Goal: Task Accomplishment & Management: Use online tool/utility

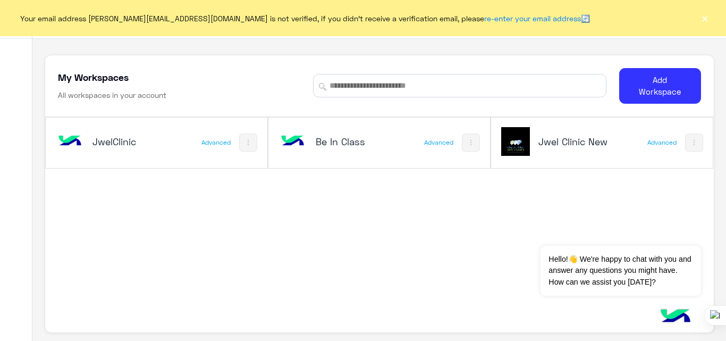
click at [584, 145] on h5 "Jwel Clinic New" at bounding box center [575, 141] width 73 height 13
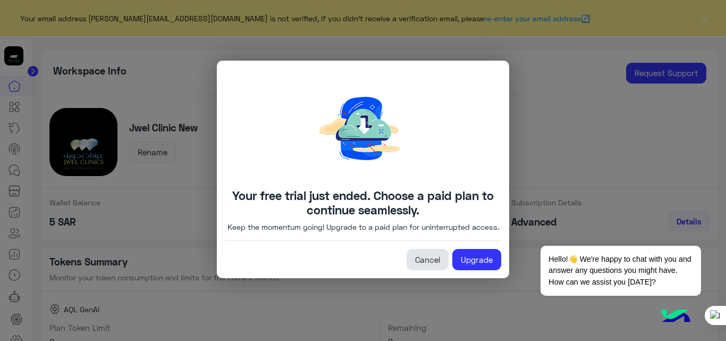
click at [429, 265] on link "Cancel" at bounding box center [428, 259] width 42 height 21
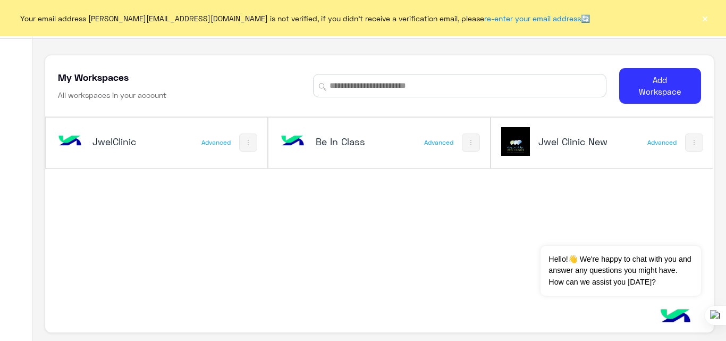
click at [544, 131] on div "Jwel Clinic New" at bounding box center [562, 142] width 121 height 31
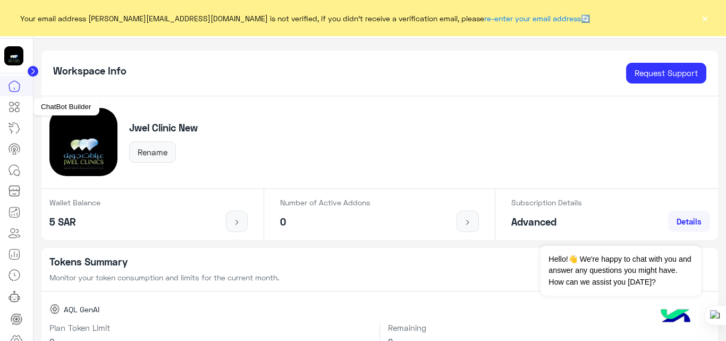
click at [14, 107] on icon at bounding box center [14, 107] width 13 height 13
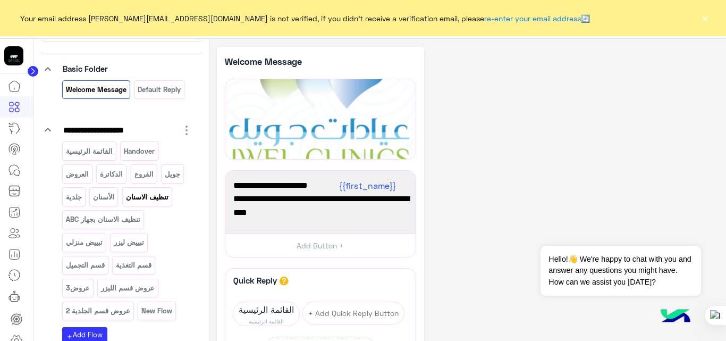
scroll to position [62, 0]
click at [95, 150] on p "القائمة الرئيسية" at bounding box center [89, 151] width 48 height 12
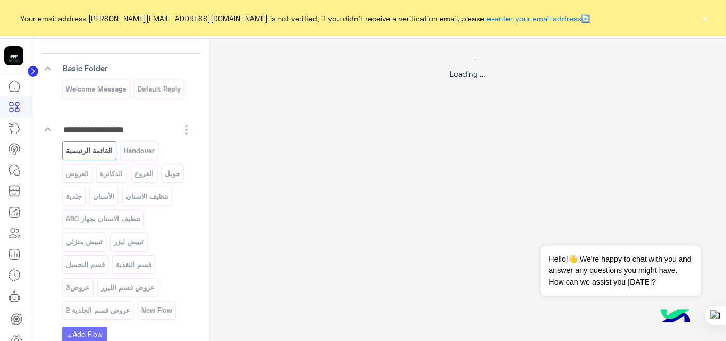
select select "*"
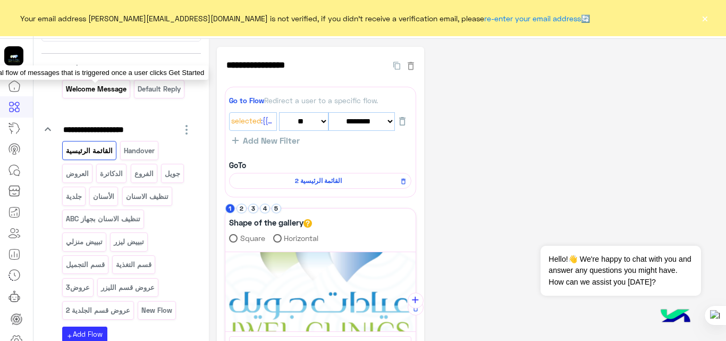
click at [104, 90] on p "Welcome Message" at bounding box center [96, 89] width 62 height 12
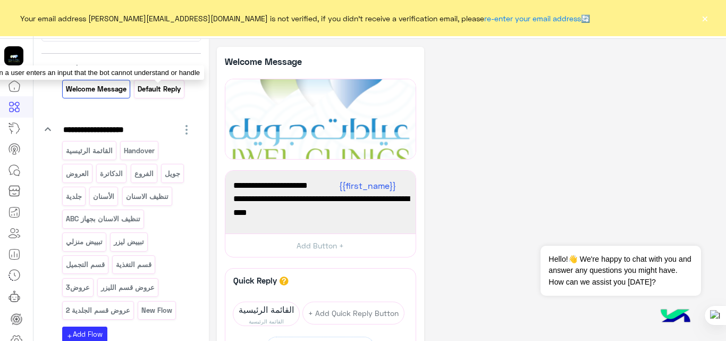
click at [168, 87] on p "Default reply" at bounding box center [159, 89] width 45 height 12
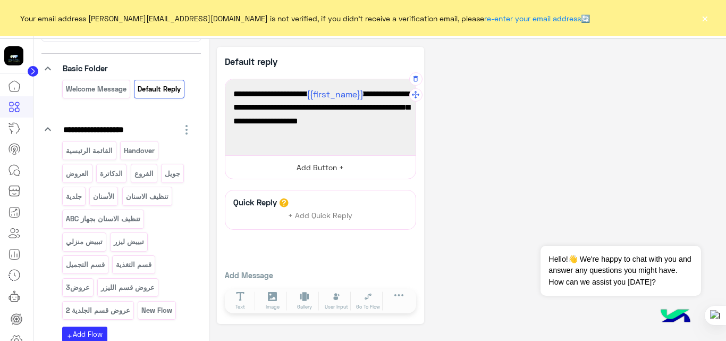
click at [323, 174] on button "Add Button +" at bounding box center [320, 167] width 190 height 24
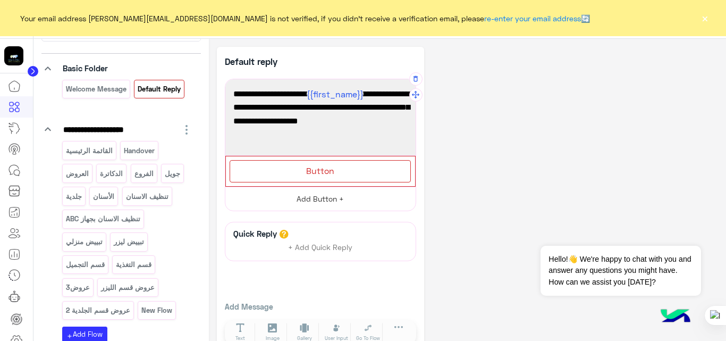
click at [323, 174] on span "Button" at bounding box center [320, 170] width 28 height 10
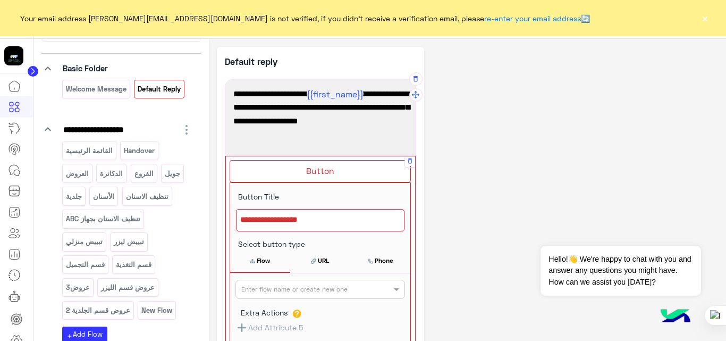
click at [348, 216] on div at bounding box center [320, 220] width 169 height 22
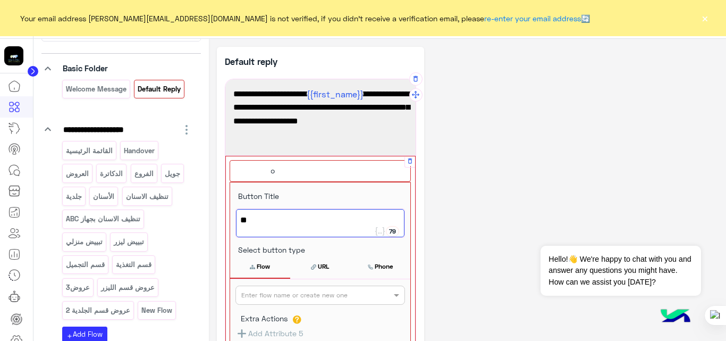
type textarea "*"
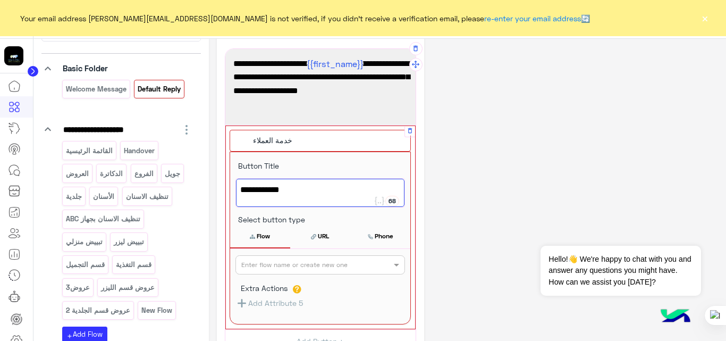
scroll to position [34, 0]
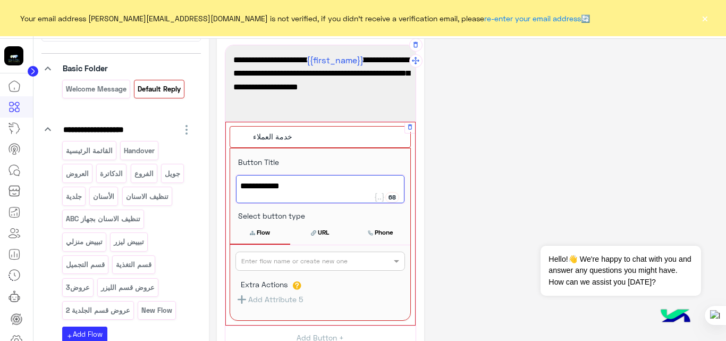
type textarea "**********"
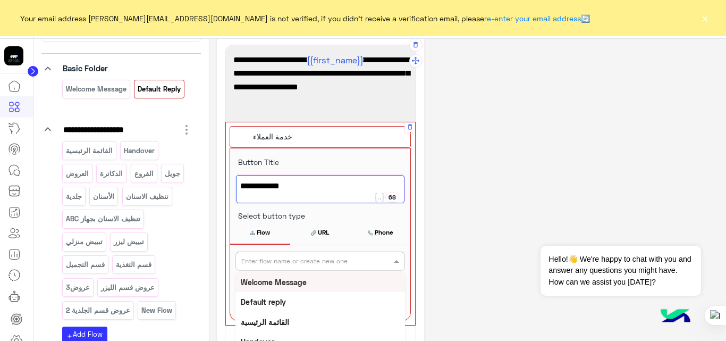
click at [333, 256] on input "text" at bounding box center [302, 260] width 123 height 10
type input "*"
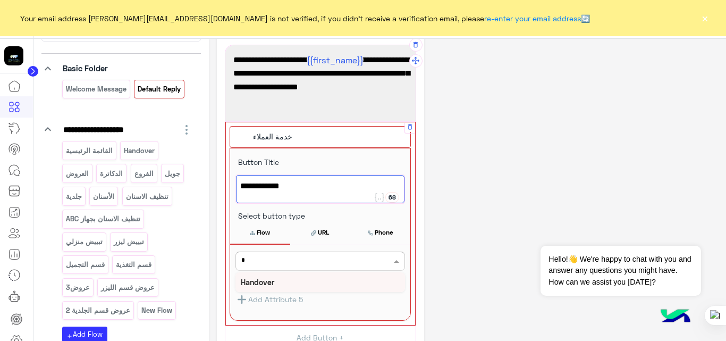
click at [284, 285] on div "Handover" at bounding box center [321, 282] width 170 height 20
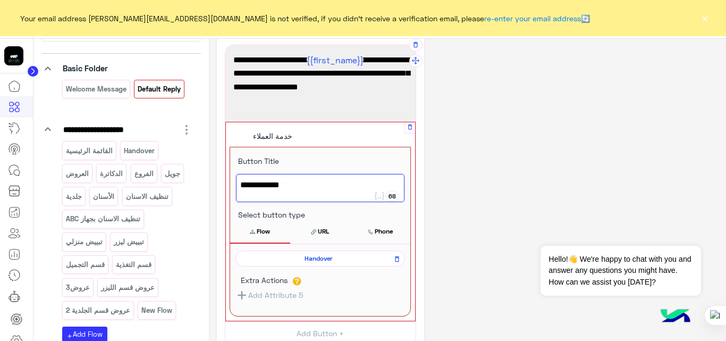
click at [476, 174] on div "**********" at bounding box center [468, 251] width 502 height 477
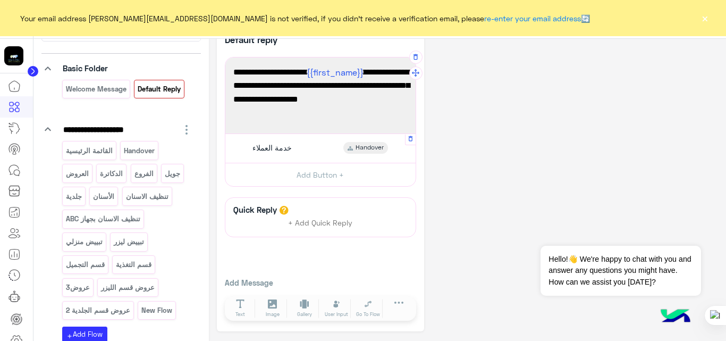
scroll to position [22, 0]
click at [335, 179] on button "Add Button +" at bounding box center [320, 175] width 190 height 24
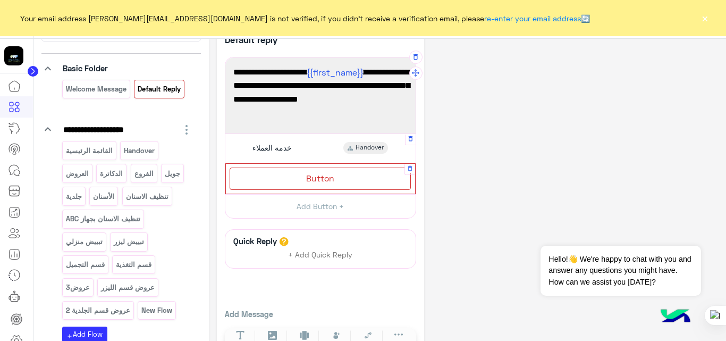
click at [335, 181] on div "Button" at bounding box center [320, 179] width 181 height 22
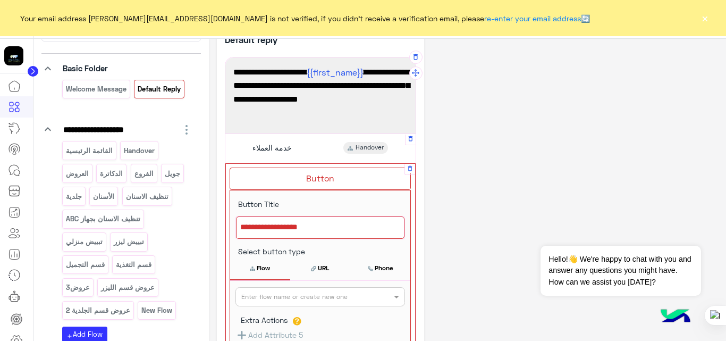
click at [333, 231] on div at bounding box center [320, 227] width 169 height 22
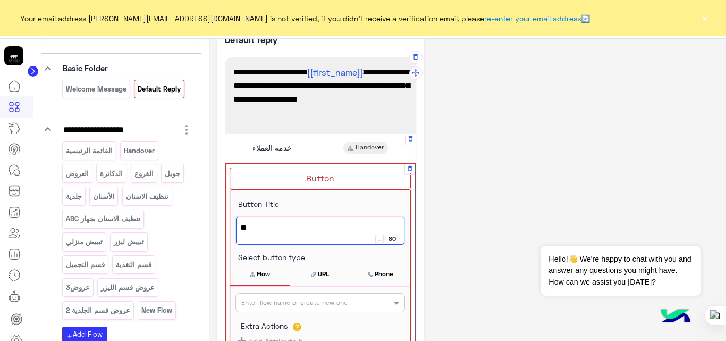
type textarea "*"
type textarea "**********"
click at [341, 299] on input "text" at bounding box center [302, 302] width 123 height 10
type input "***"
click at [278, 321] on b "القائمة الرئيسية" at bounding box center [265, 323] width 48 height 9
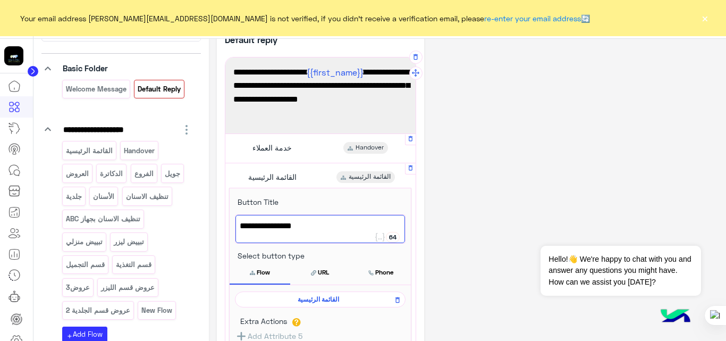
click at [495, 170] on div "**********" at bounding box center [468, 277] width 502 height 505
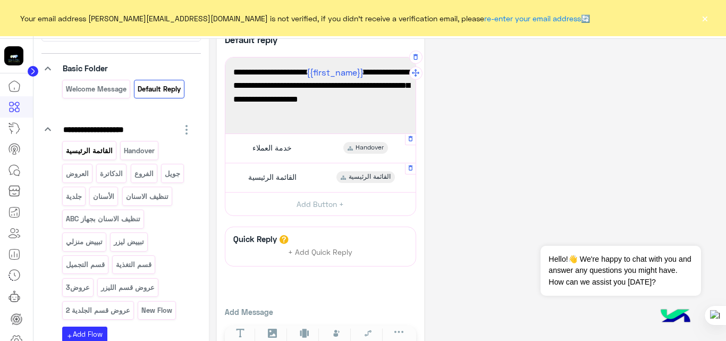
click at [86, 149] on p "القائمة الرئيسية" at bounding box center [89, 151] width 48 height 12
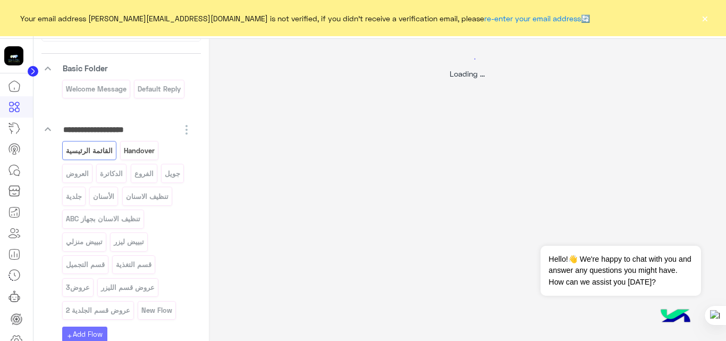
select select "*"
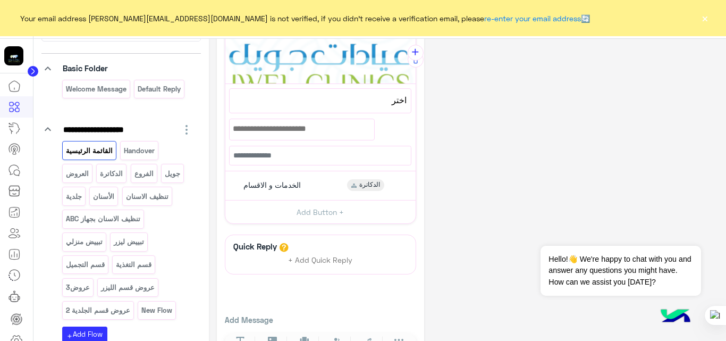
scroll to position [285, 0]
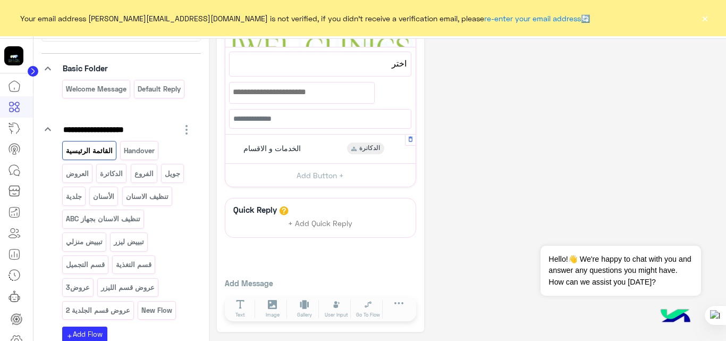
click at [309, 147] on div "الخدمات و الاقسام الدكاترة" at bounding box center [320, 148] width 182 height 21
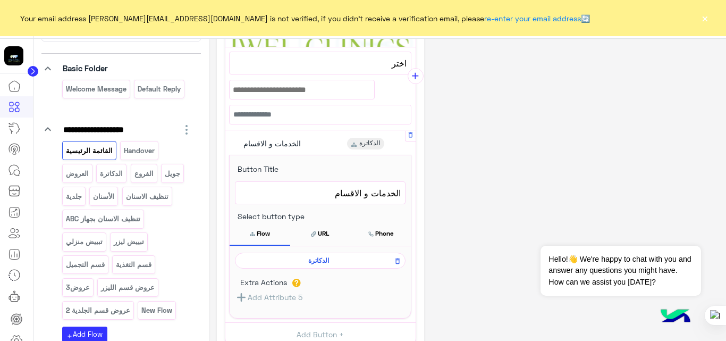
click at [321, 262] on span "الدكاترة" at bounding box center [318, 261] width 155 height 10
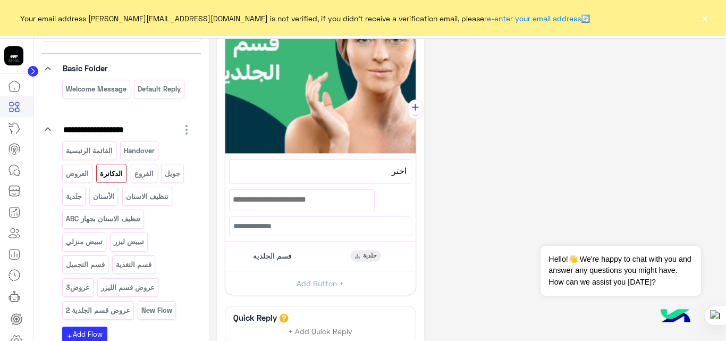
scroll to position [170, 0]
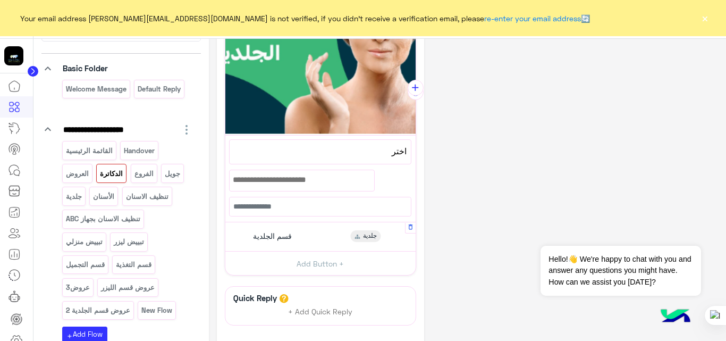
click at [321, 235] on div "قسم الجلدية جلدية" at bounding box center [320, 237] width 182 height 21
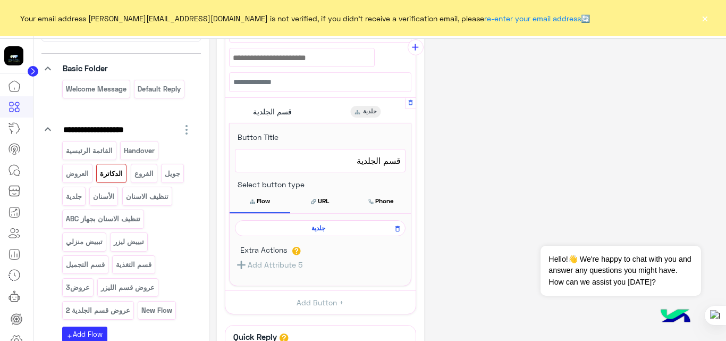
scroll to position [292, 0]
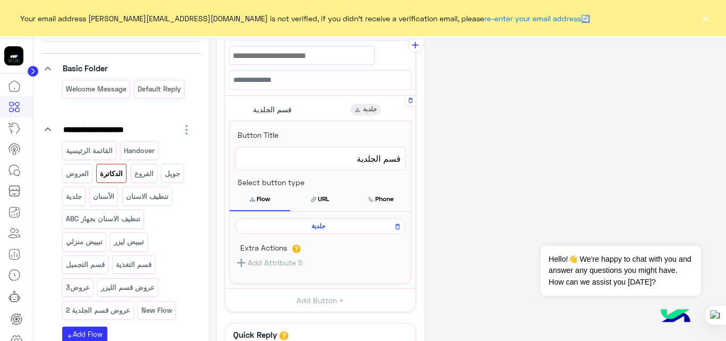
click at [319, 227] on span "جلدية" at bounding box center [318, 226] width 155 height 10
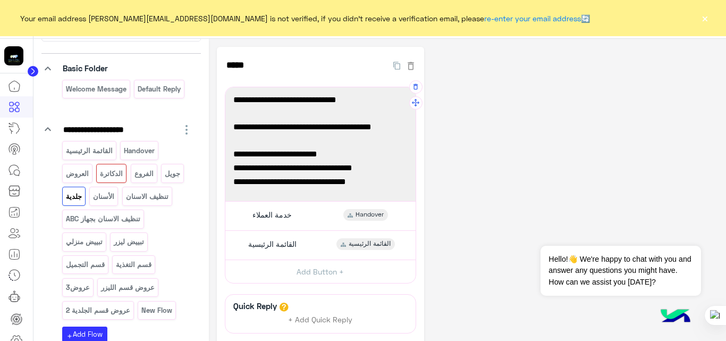
scroll to position [97, 0]
click at [108, 175] on p "الدكاترة" at bounding box center [111, 174] width 24 height 12
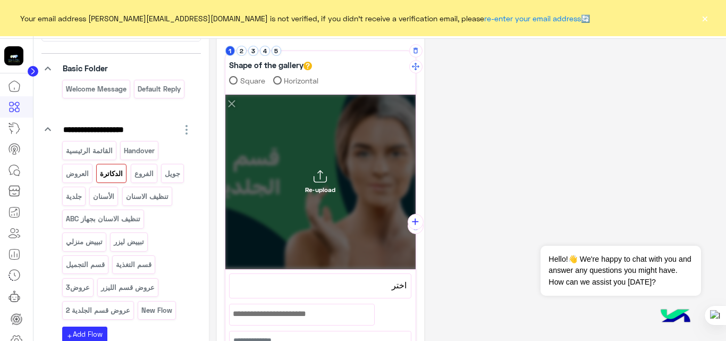
scroll to position [0, 0]
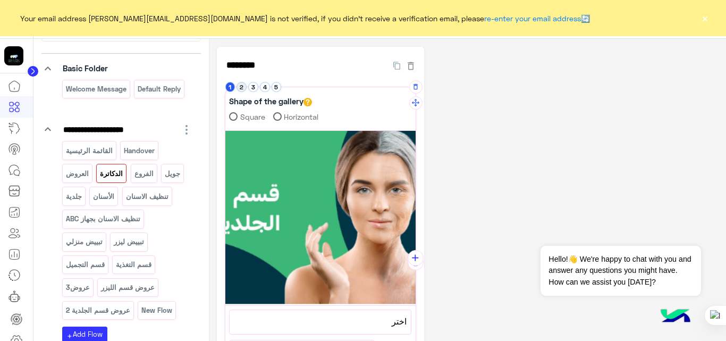
click at [244, 86] on button "2" at bounding box center [242, 87] width 10 height 10
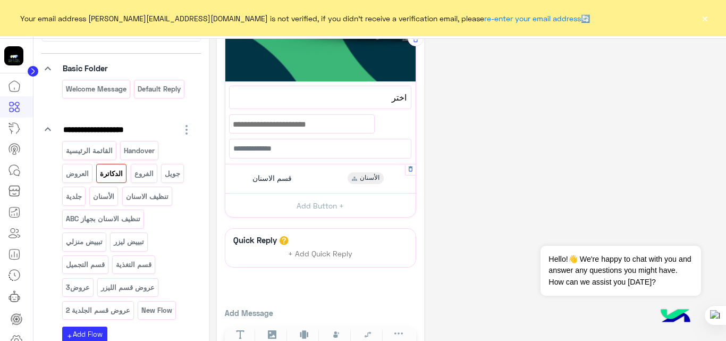
scroll to position [224, 0]
click at [317, 186] on div "قسم [DEMOGRAPHIC_DATA]" at bounding box center [320, 178] width 182 height 21
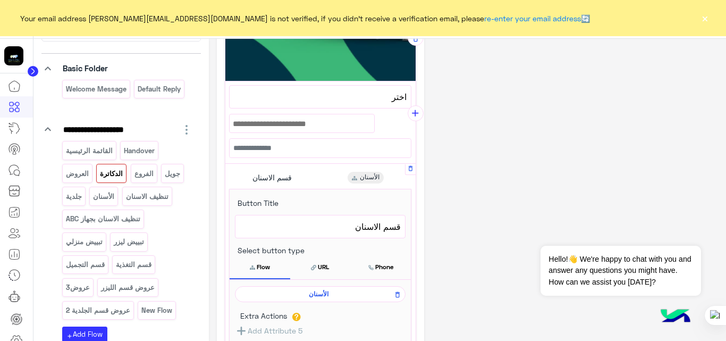
scroll to position [306, 0]
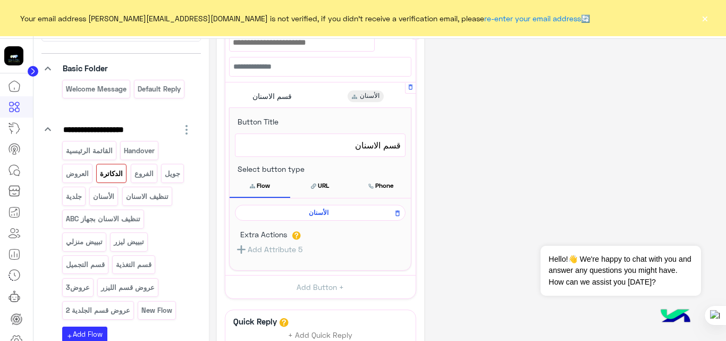
click at [321, 213] on span "الأسنان" at bounding box center [318, 213] width 155 height 10
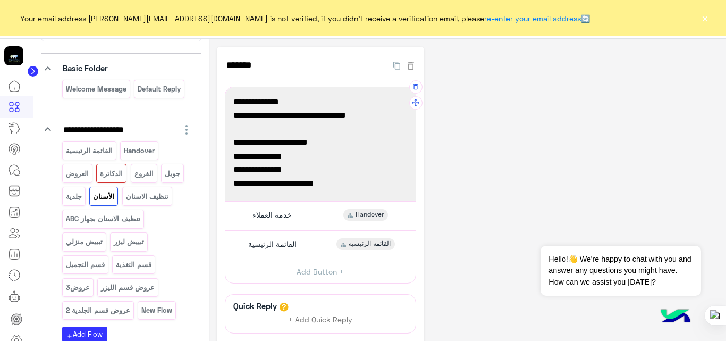
scroll to position [97, 0]
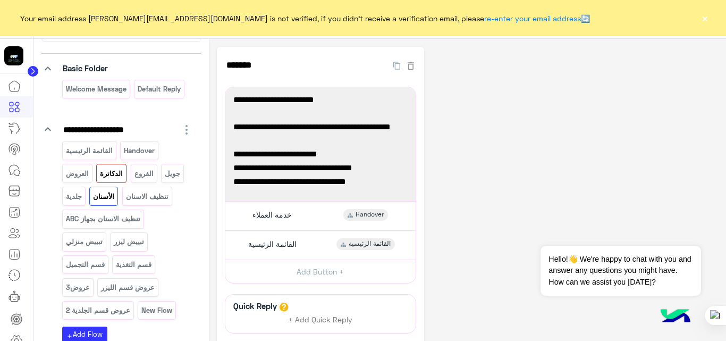
click at [116, 175] on p "الدكاترة" at bounding box center [111, 174] width 24 height 12
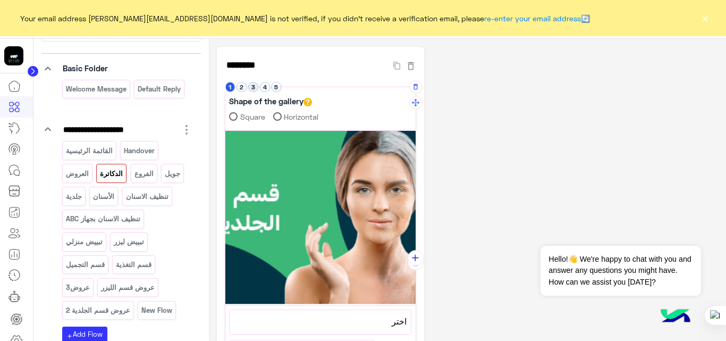
click at [252, 87] on button "3" at bounding box center [253, 87] width 10 height 10
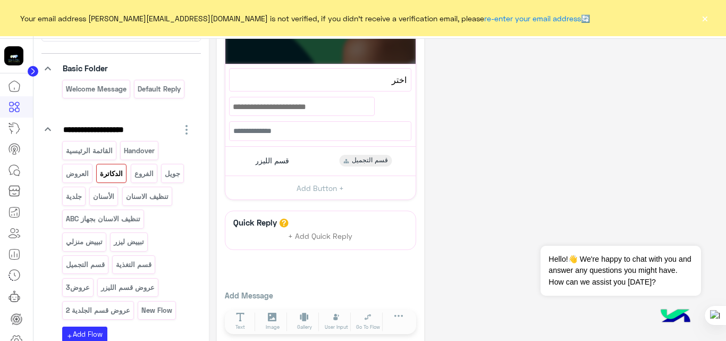
scroll to position [254, 0]
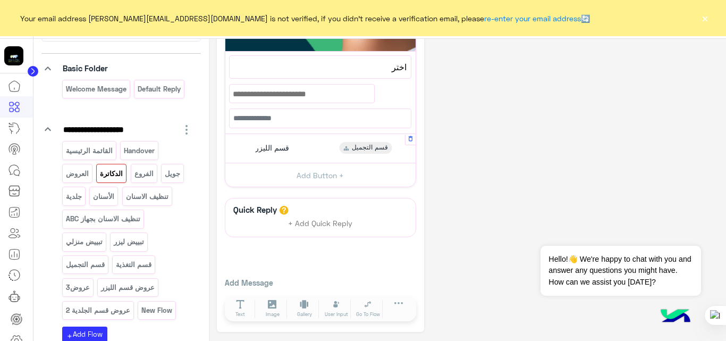
click at [312, 149] on div "قسم الليزر قسم التجميل" at bounding box center [320, 148] width 182 height 21
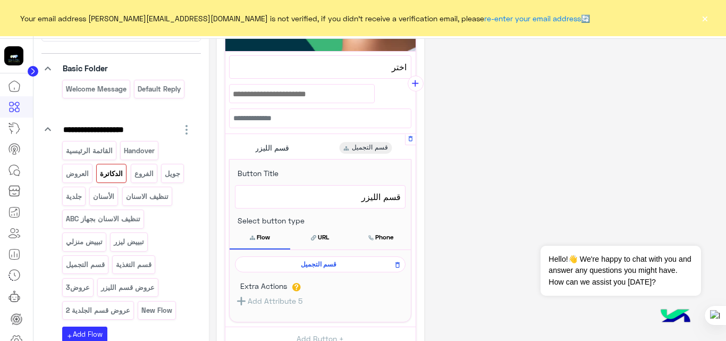
click at [320, 269] on span "قسم التجميل" at bounding box center [318, 265] width 155 height 10
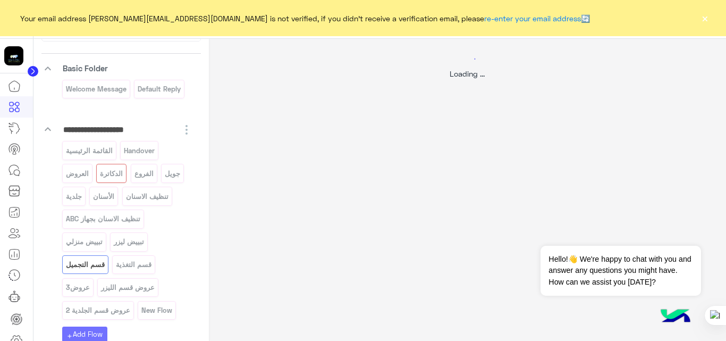
scroll to position [0, 0]
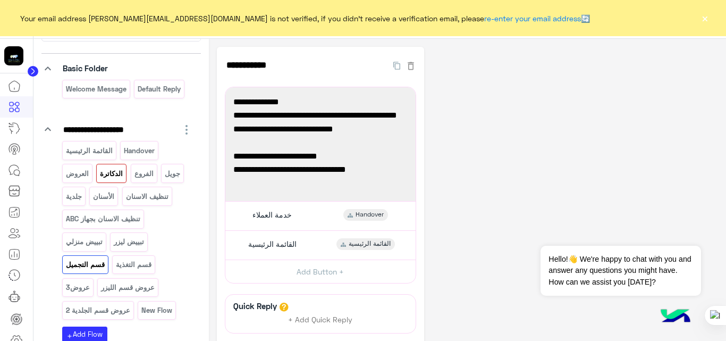
click at [116, 173] on p "الدكاترة" at bounding box center [111, 174] width 24 height 12
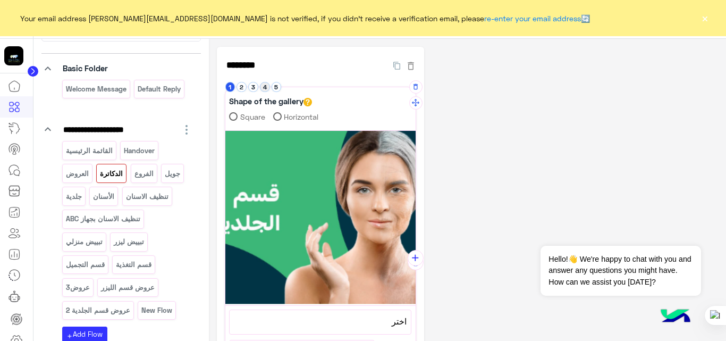
click at [264, 89] on button "4" at bounding box center [265, 87] width 10 height 10
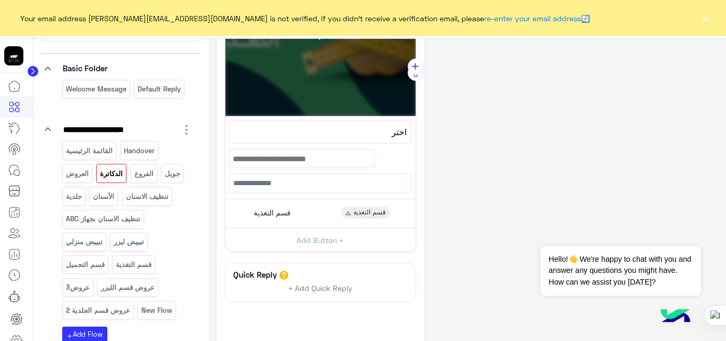
scroll to position [197, 0]
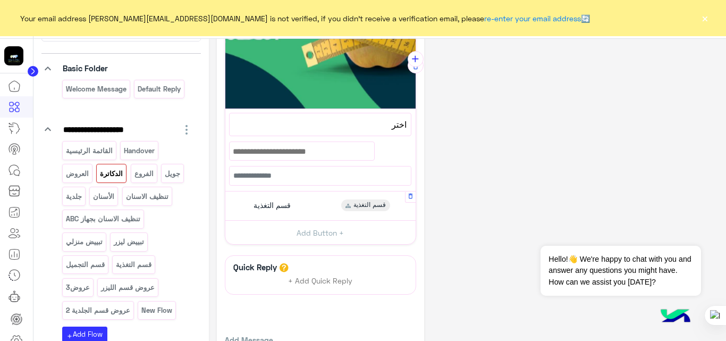
click at [318, 203] on div "قسم التغذية قسم التغذية" at bounding box center [320, 206] width 182 height 21
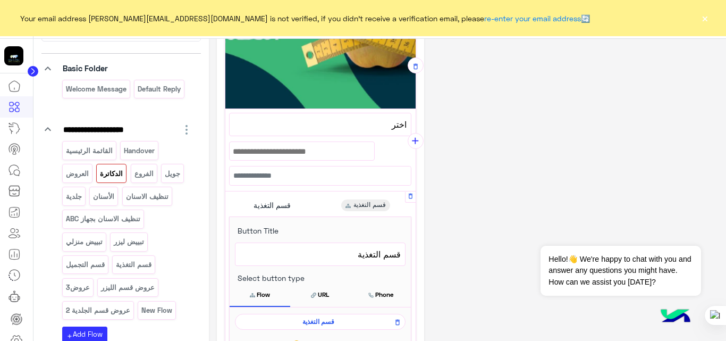
scroll to position [278, 0]
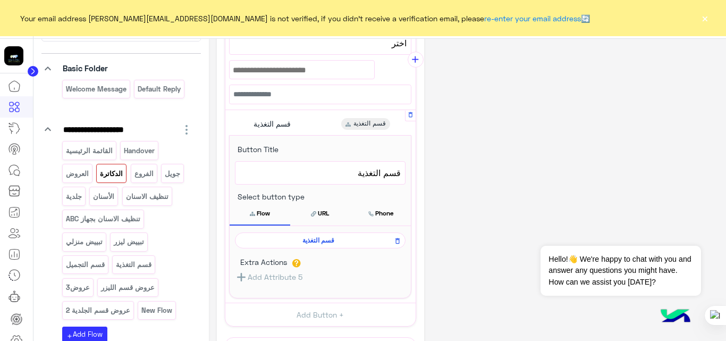
click at [319, 238] on span "قسم التغذية" at bounding box center [318, 241] width 155 height 10
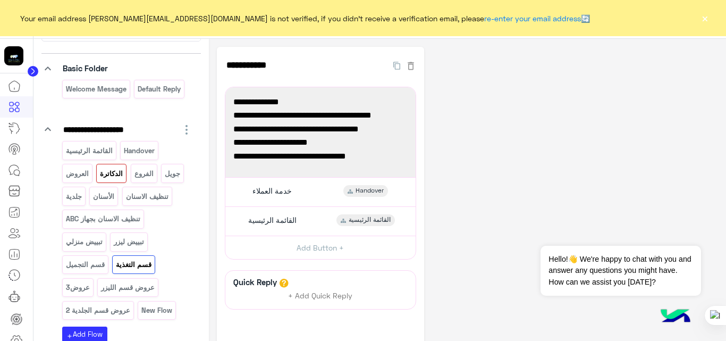
click at [108, 171] on p "الدكاترة" at bounding box center [111, 174] width 24 height 12
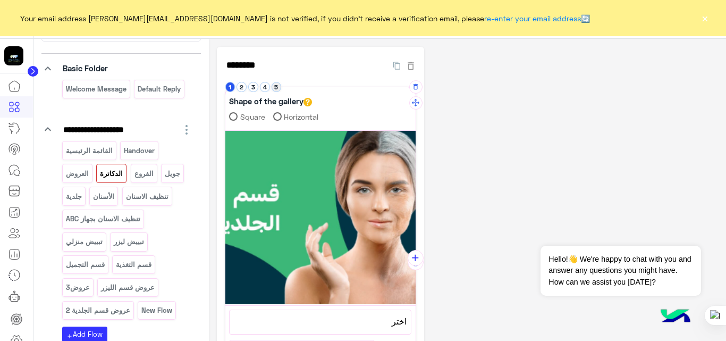
click at [274, 88] on button "5" at bounding box center [277, 87] width 10 height 10
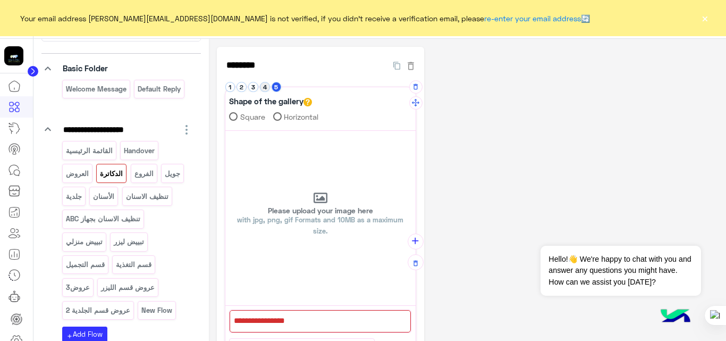
click at [267, 84] on button "4" at bounding box center [265, 87] width 10 height 10
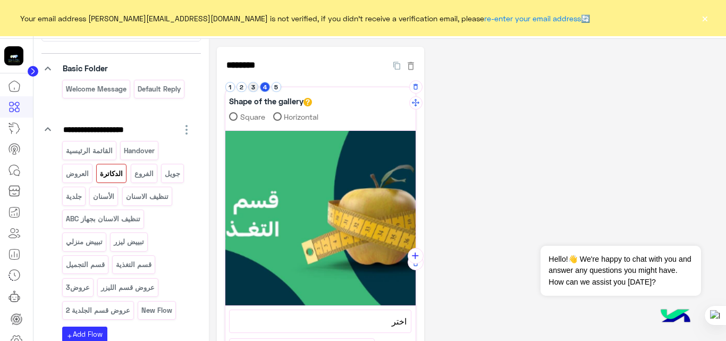
click at [251, 89] on button "3" at bounding box center [253, 87] width 10 height 10
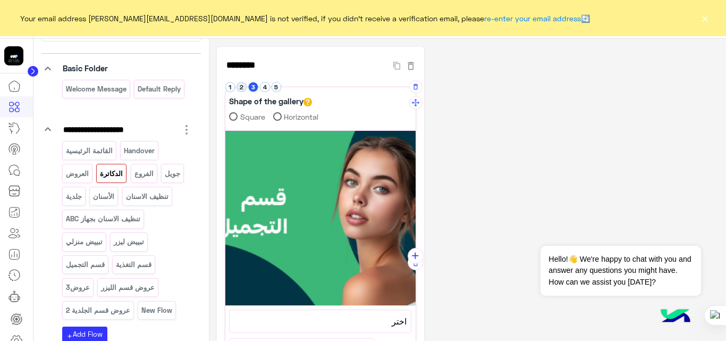
click at [237, 88] on button "2" at bounding box center [242, 87] width 10 height 10
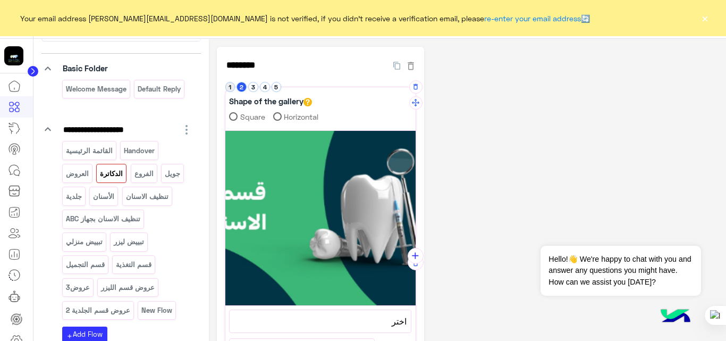
click at [233, 88] on button "1" at bounding box center [230, 87] width 10 height 10
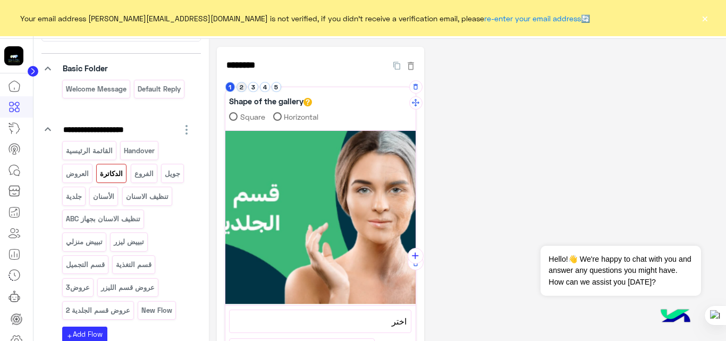
click at [244, 89] on button "2" at bounding box center [242, 87] width 10 height 10
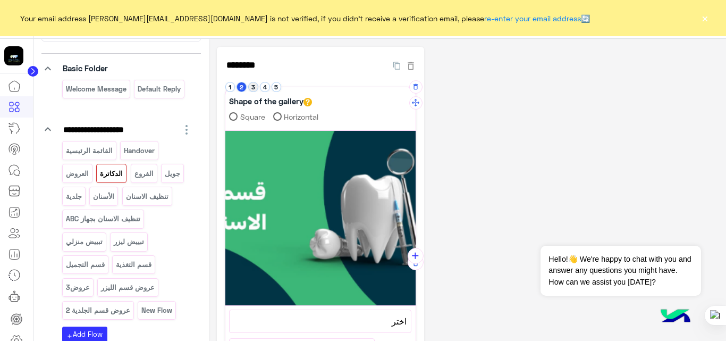
click at [253, 87] on button "3" at bounding box center [253, 87] width 10 height 10
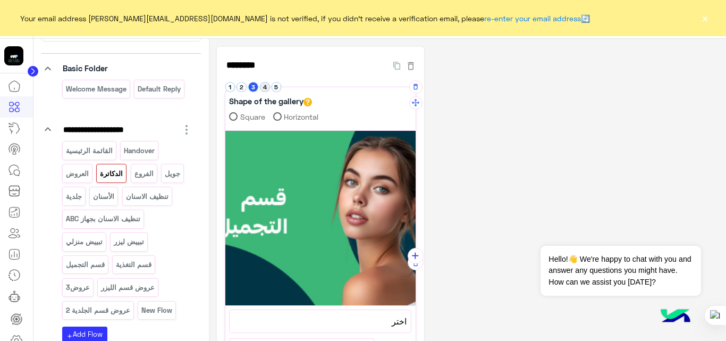
click at [269, 88] on button "4" at bounding box center [265, 87] width 10 height 10
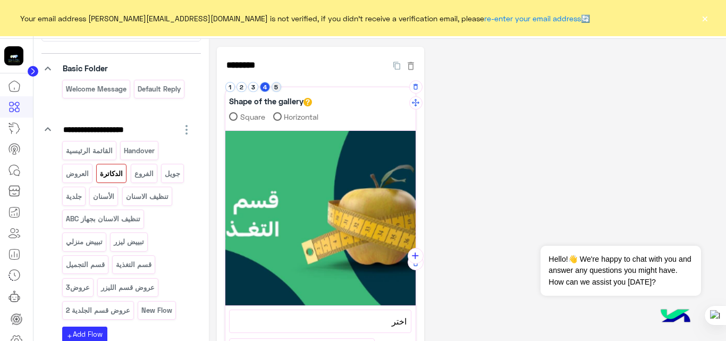
click at [275, 88] on button "5" at bounding box center [277, 87] width 10 height 10
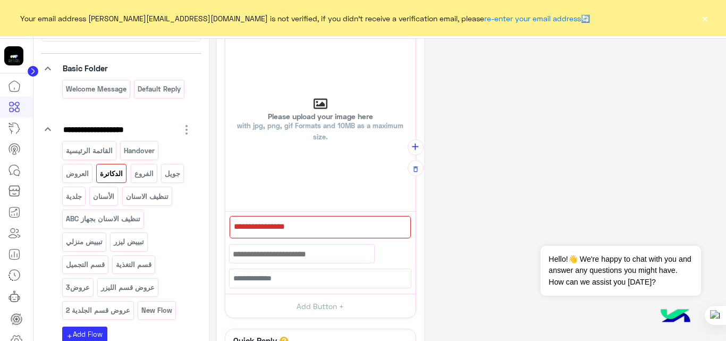
scroll to position [95, 0]
click at [414, 172] on icon "button" at bounding box center [415, 168] width 7 height 7
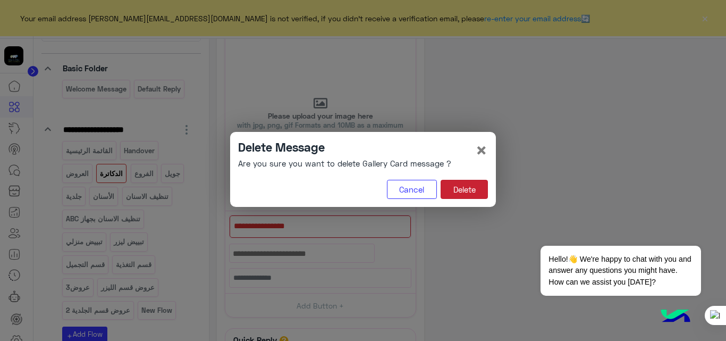
click at [458, 185] on button "Delete" at bounding box center [464, 189] width 47 height 19
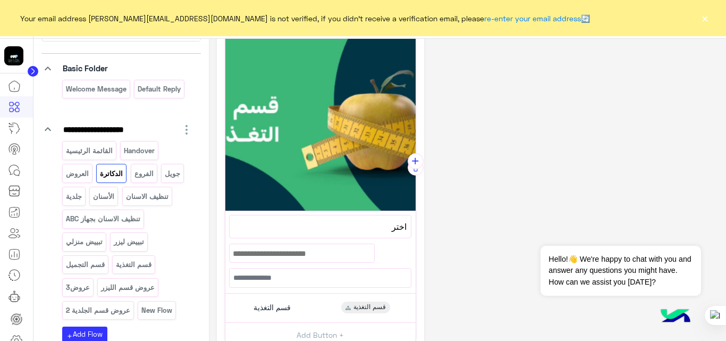
scroll to position [0, 0]
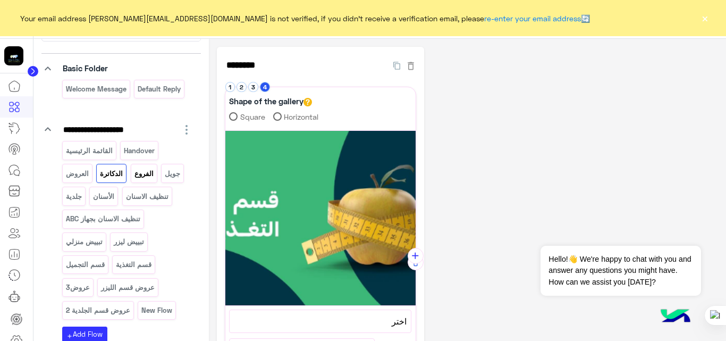
click at [139, 165] on div "الفروع" at bounding box center [144, 173] width 27 height 19
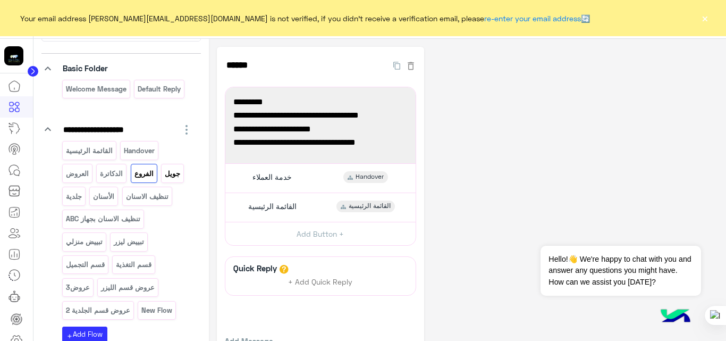
click at [172, 171] on p "جويل" at bounding box center [172, 174] width 17 height 12
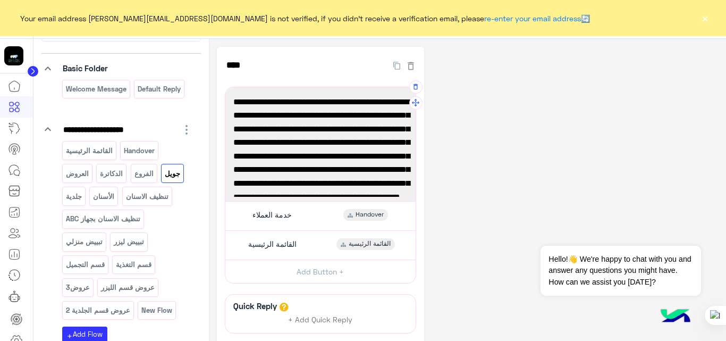
scroll to position [83, 0]
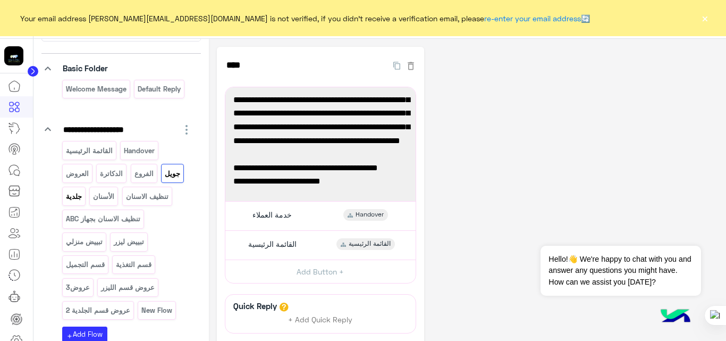
click at [76, 194] on p "جلدية" at bounding box center [74, 196] width 18 height 12
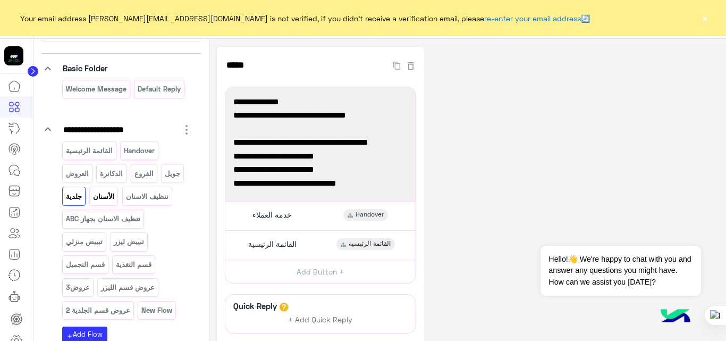
click at [104, 197] on p "الأسنان" at bounding box center [104, 196] width 23 height 12
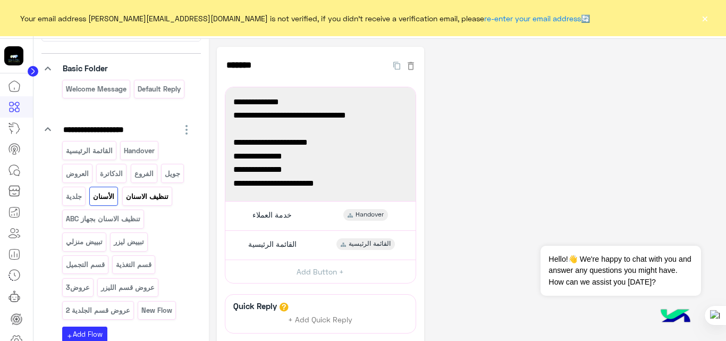
click at [157, 198] on p "تنظيف الاسنان" at bounding box center [147, 196] width 44 height 12
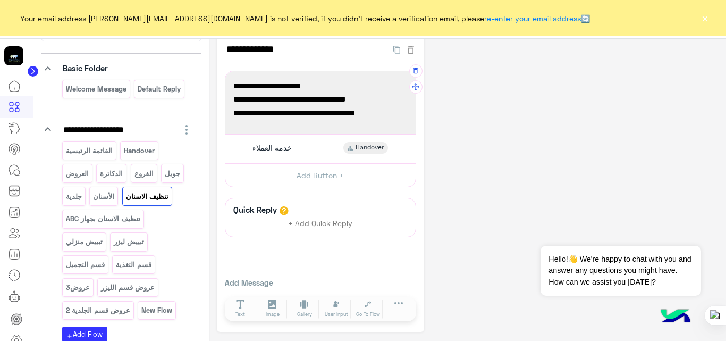
scroll to position [0, 0]
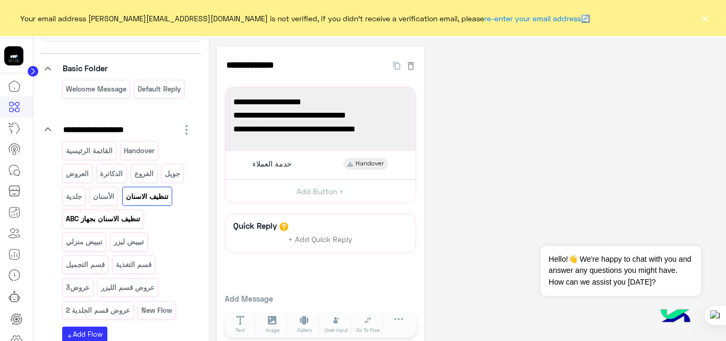
click at [102, 215] on p "تنظيف الاسنان بجهاز ABC" at bounding box center [103, 219] width 76 height 12
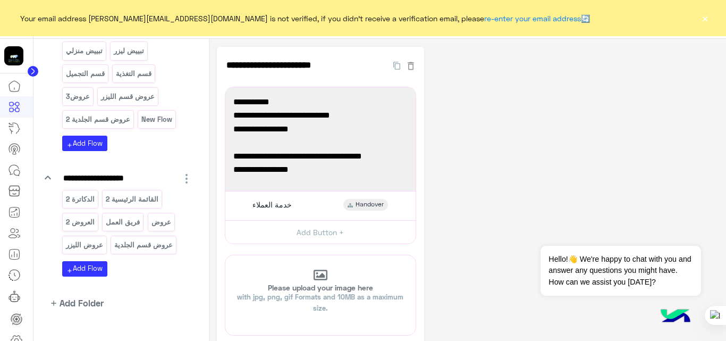
scroll to position [271, 0]
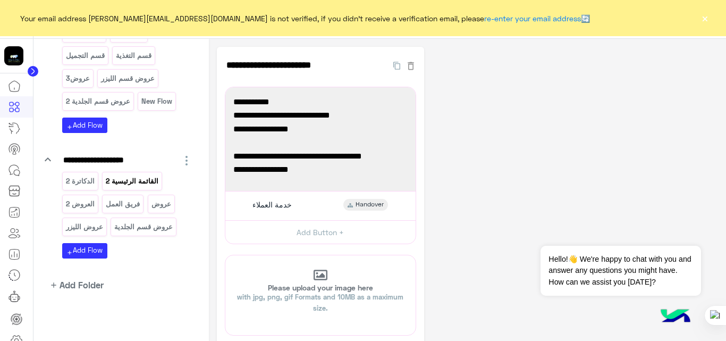
click at [124, 186] on p "القائمة الرئيسية 2" at bounding box center [132, 181] width 54 height 12
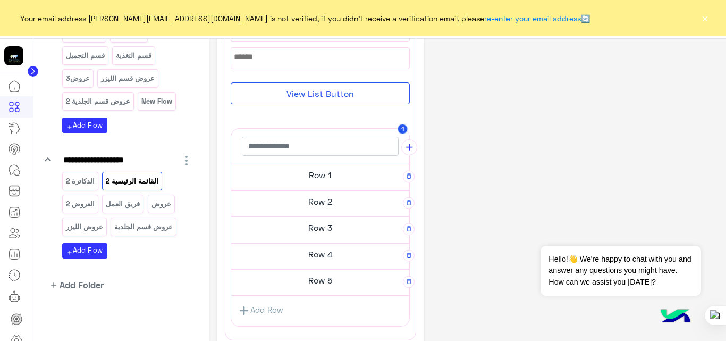
click at [306, 177] on h5 "Row 1" at bounding box center [320, 174] width 178 height 21
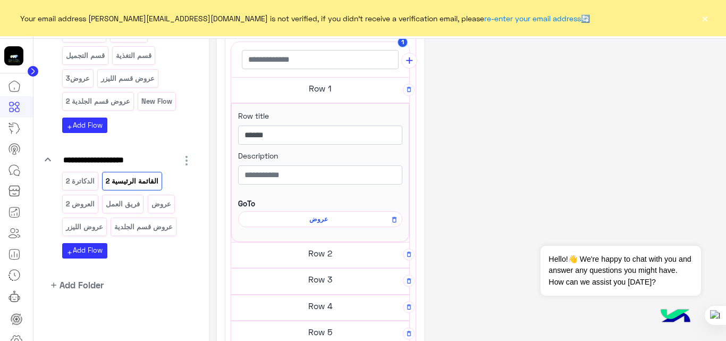
scroll to position [246, 0]
click at [317, 220] on span "عروض" at bounding box center [318, 219] width 149 height 10
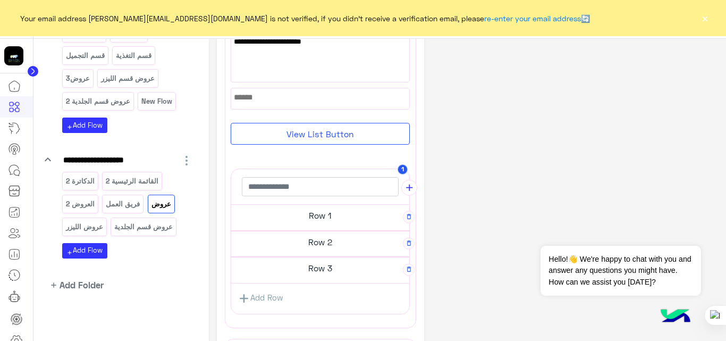
scroll to position [129, 0]
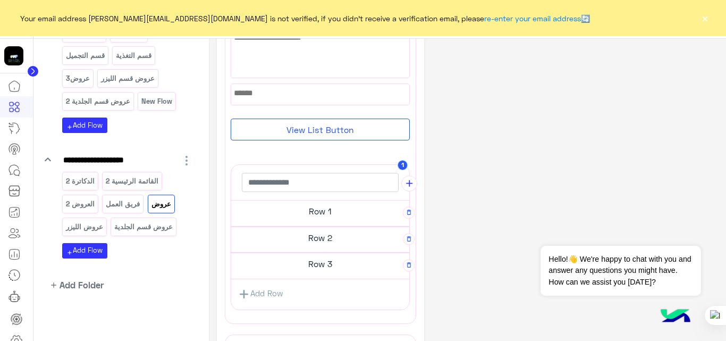
click at [319, 209] on h5 "Row 1" at bounding box center [320, 210] width 178 height 21
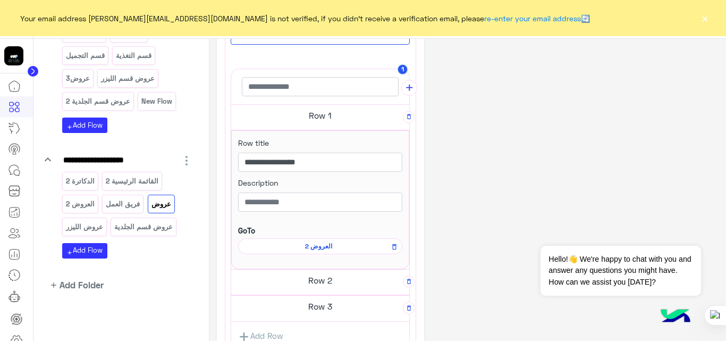
scroll to position [219, 0]
click at [327, 248] on span "العروض 2" at bounding box center [318, 246] width 149 height 10
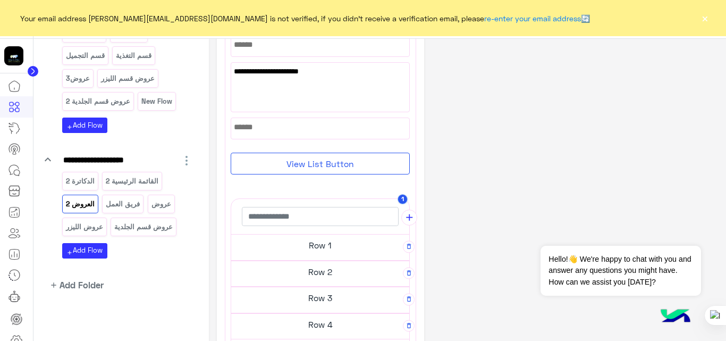
scroll to position [187, 0]
click at [327, 248] on h5 "Row 1" at bounding box center [320, 244] width 178 height 21
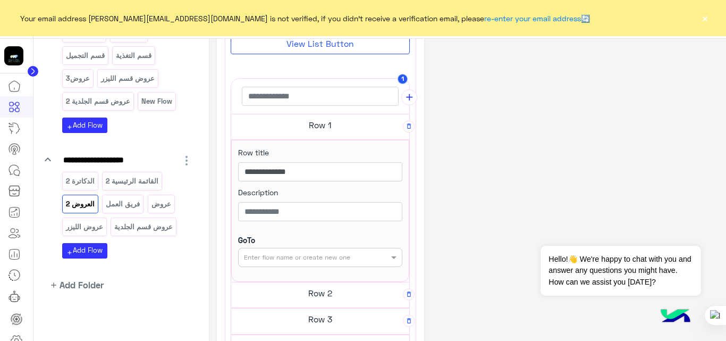
scroll to position [300, 0]
click at [346, 292] on h5 "Row 2" at bounding box center [320, 292] width 178 height 21
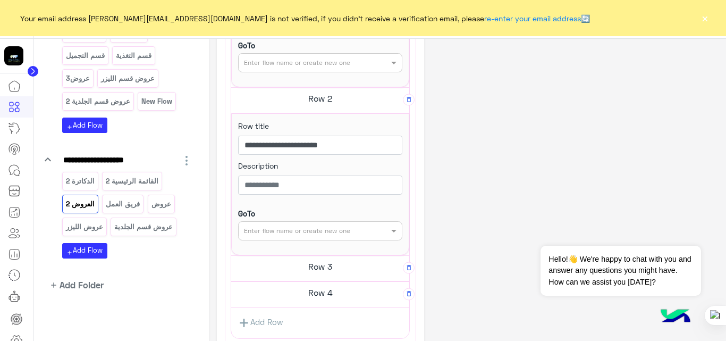
scroll to position [495, 0]
click at [337, 267] on h5 "Row 3" at bounding box center [320, 265] width 178 height 21
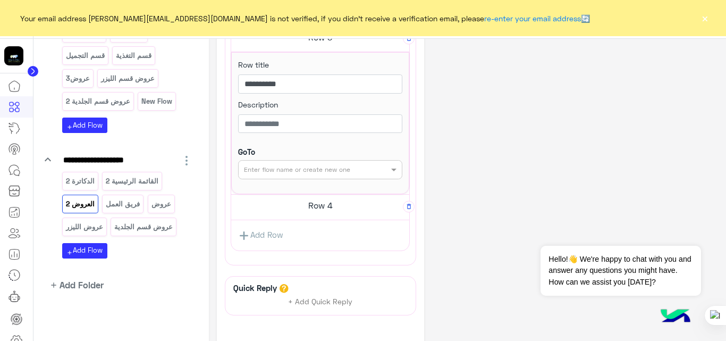
scroll to position [753, 0]
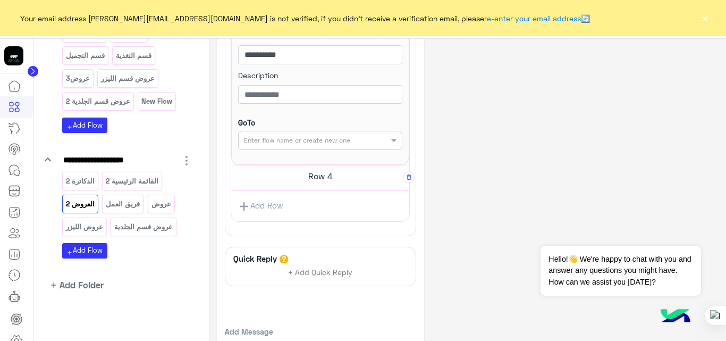
click at [317, 184] on h5 "Row 4" at bounding box center [320, 175] width 178 height 21
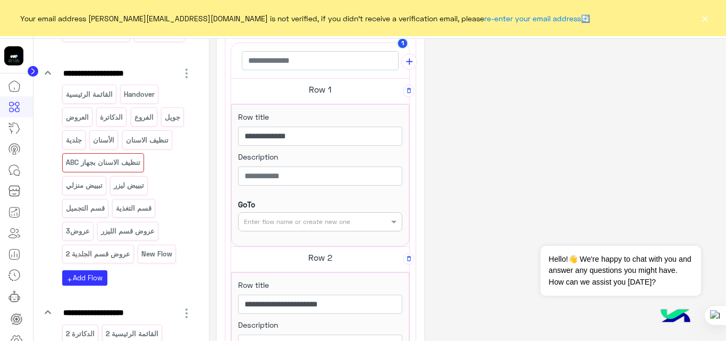
scroll to position [333, 0]
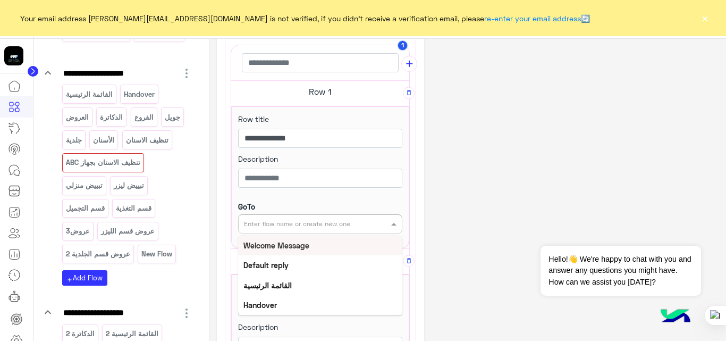
click at [311, 225] on input "text" at bounding box center [303, 223] width 118 height 10
type input "**"
click at [284, 246] on b "تنظيف الاسنان" at bounding box center [266, 245] width 45 height 9
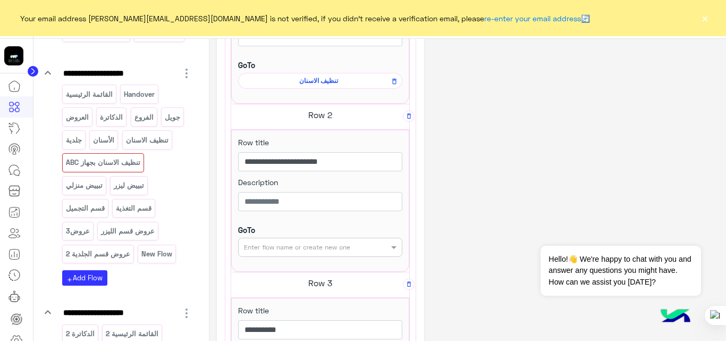
scroll to position [475, 0]
click at [320, 249] on input "text" at bounding box center [303, 246] width 118 height 10
type input "**"
click at [301, 288] on b "تنظيف الاسنان بجهاز ABC" at bounding box center [283, 287] width 79 height 9
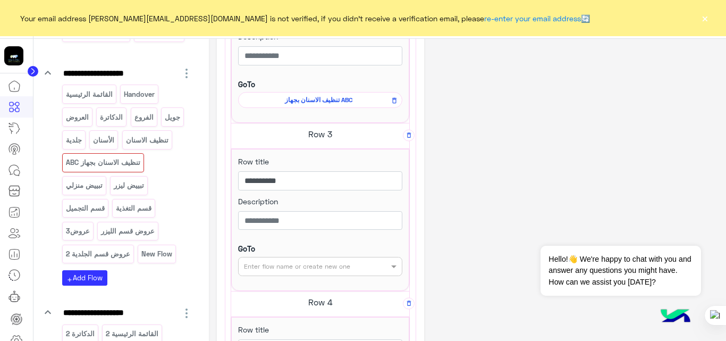
scroll to position [621, 0]
click at [314, 270] on div "Enter flow name or create new one" at bounding box center [297, 266] width 106 height 10
type input "**"
click at [265, 310] on b "تبييض ليزر" at bounding box center [260, 307] width 32 height 9
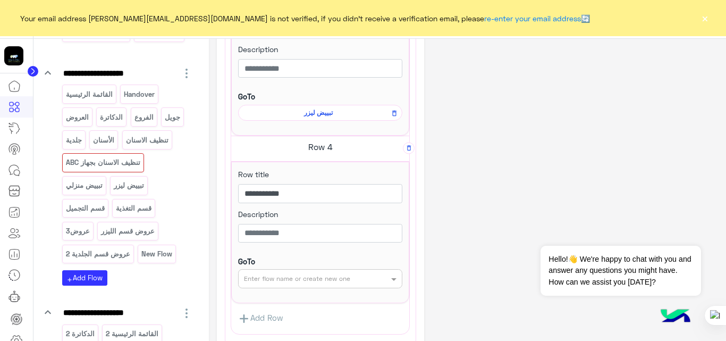
scroll to position [773, 0]
click at [300, 271] on div "Enter flow name or create new one" at bounding box center [320, 278] width 164 height 19
type input "**"
click at [272, 298] on b "تبييض منزلي" at bounding box center [263, 299] width 39 height 9
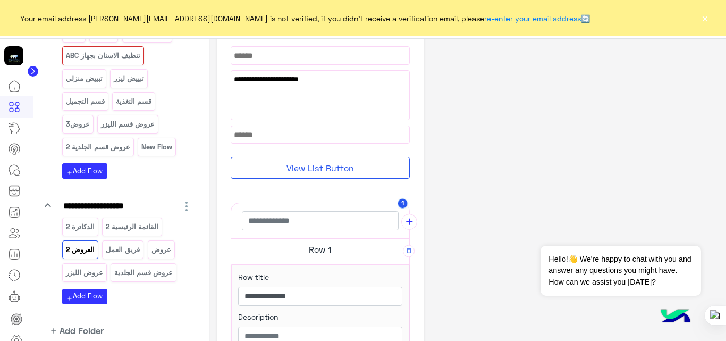
scroll to position [271, 0]
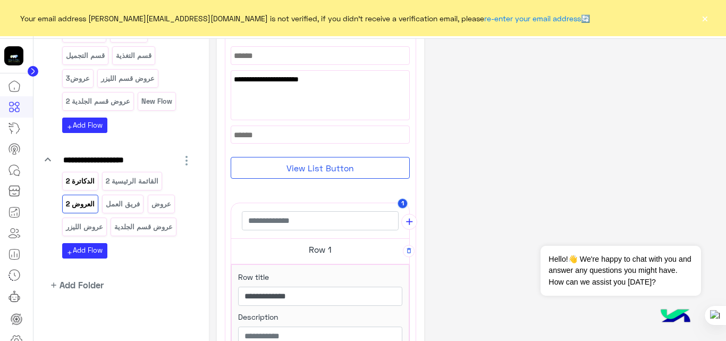
click at [91, 181] on p "الدكاترة 2" at bounding box center [80, 181] width 30 height 12
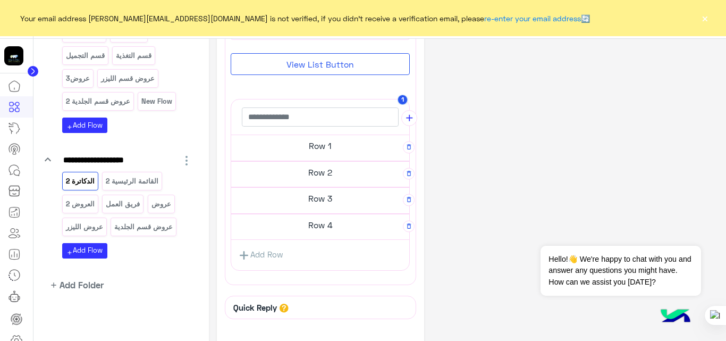
scroll to position [194, 0]
click at [329, 144] on h5 "Row 1" at bounding box center [320, 146] width 178 height 21
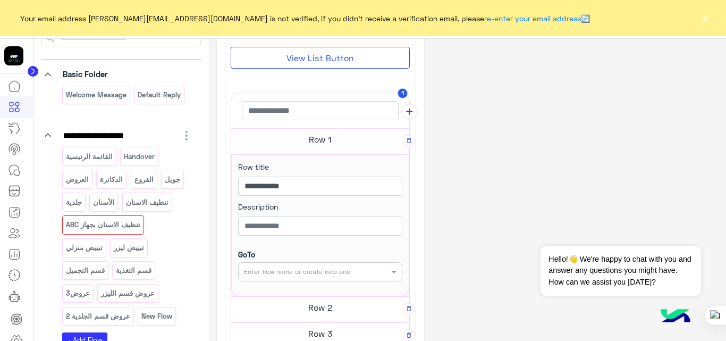
scroll to position [13, 0]
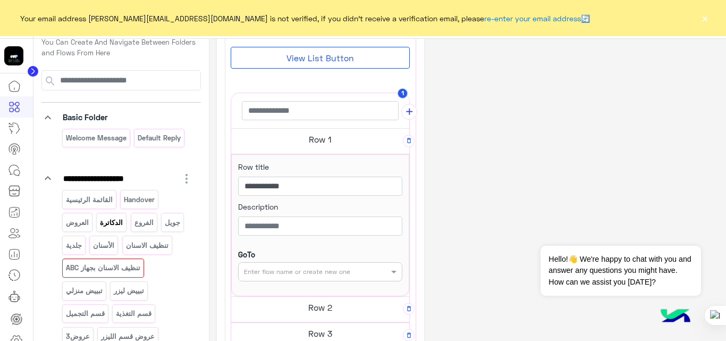
click at [117, 224] on p "الدكاترة" at bounding box center [111, 222] width 24 height 12
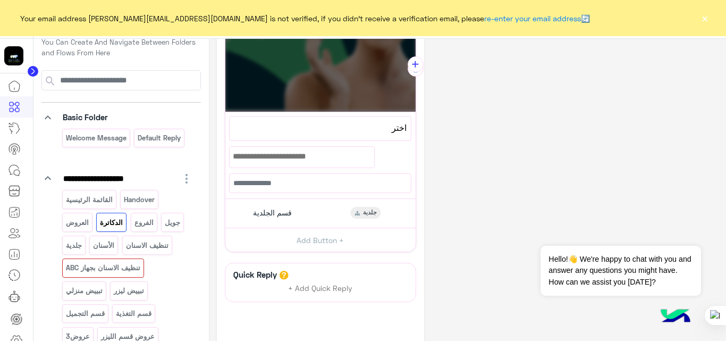
scroll to position [194, 0]
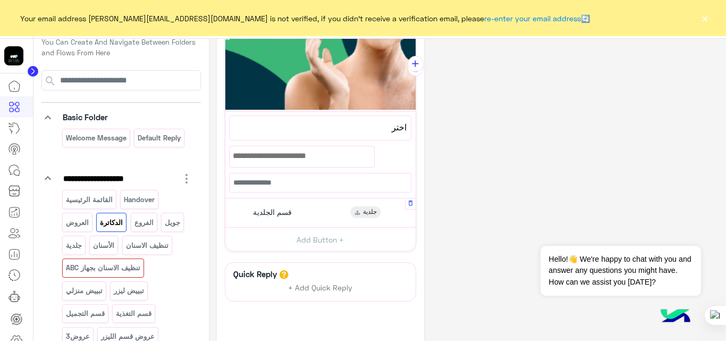
click at [309, 212] on div "قسم الجلدية جلدية" at bounding box center [320, 213] width 182 height 21
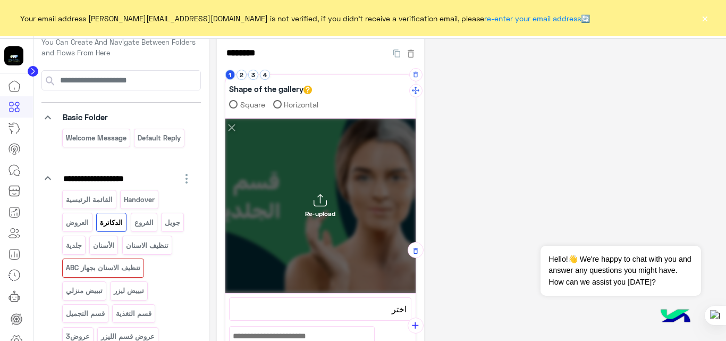
scroll to position [0, 0]
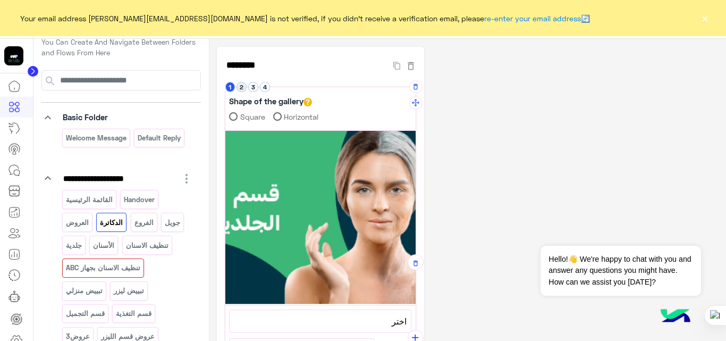
click at [241, 88] on button "2" at bounding box center [242, 87] width 10 height 10
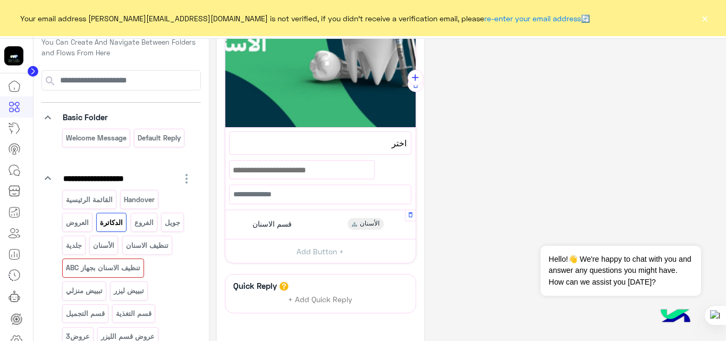
click at [320, 224] on div "قسم [DEMOGRAPHIC_DATA]" at bounding box center [320, 224] width 182 height 21
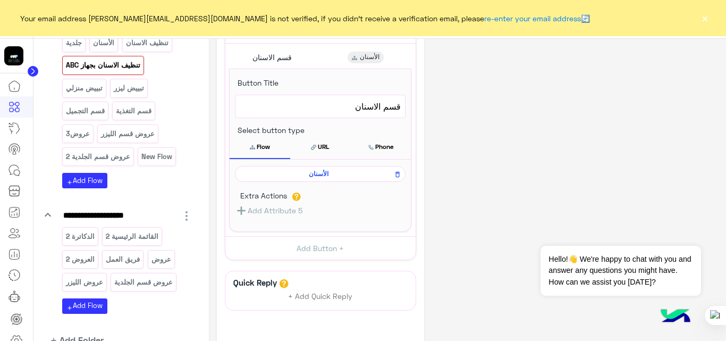
scroll to position [216, 0]
click at [317, 174] on span "الأسنان" at bounding box center [318, 174] width 155 height 10
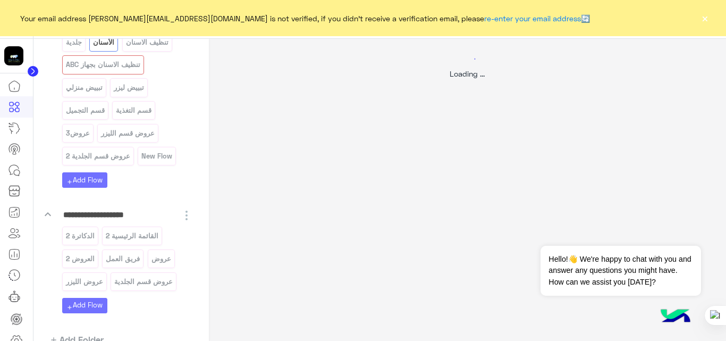
scroll to position [0, 0]
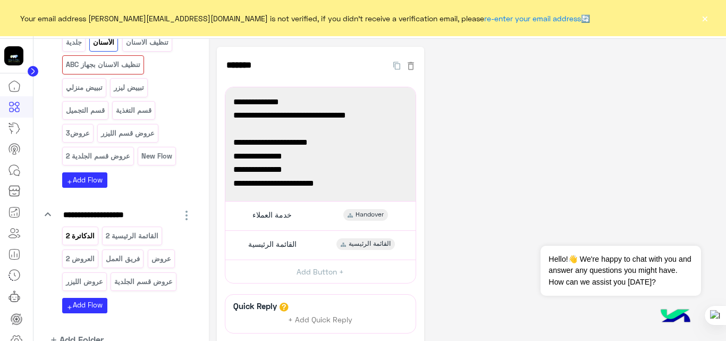
click at [86, 238] on p "الدكاترة 2" at bounding box center [80, 236] width 30 height 12
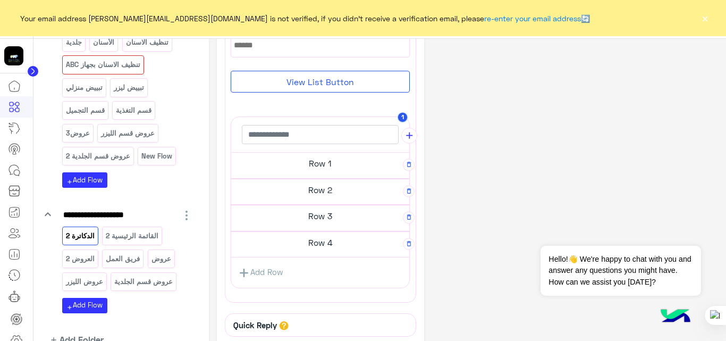
scroll to position [183, 0]
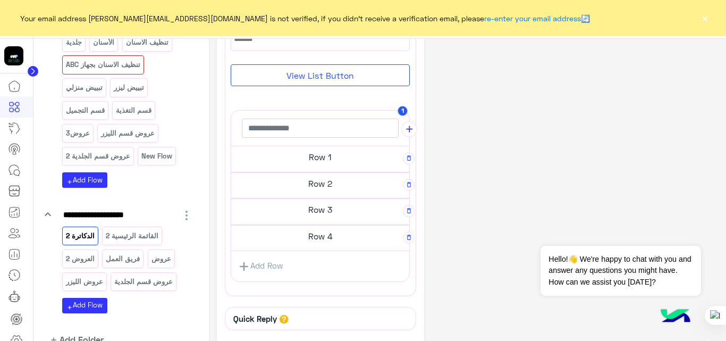
click at [323, 159] on h5 "Row 1" at bounding box center [320, 156] width 178 height 21
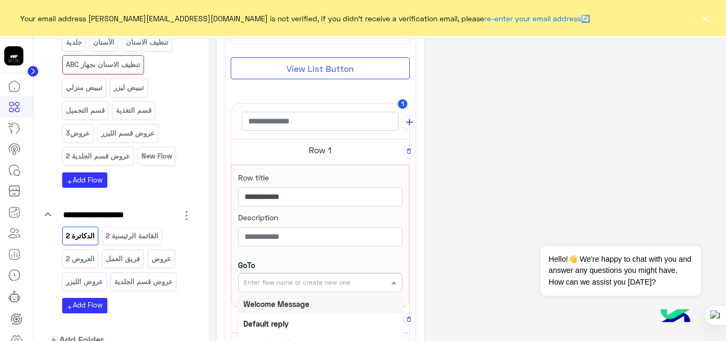
click at [358, 279] on input "text" at bounding box center [303, 282] width 118 height 10
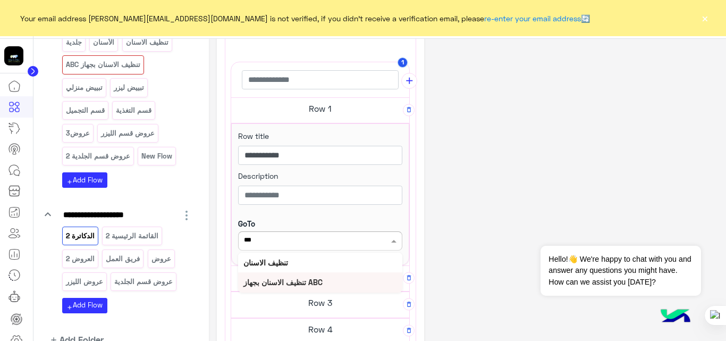
scroll to position [225, 0]
type input "***"
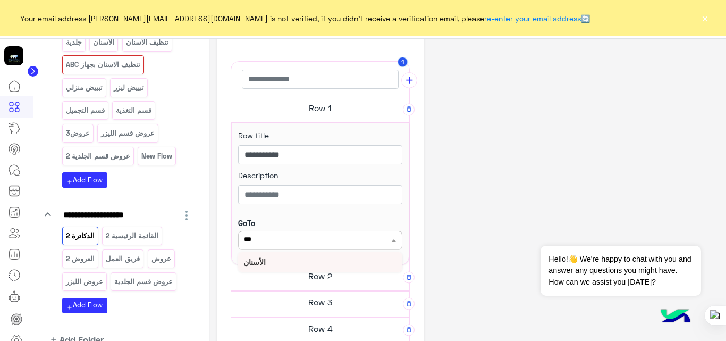
click at [266, 258] on b "الأسنان" at bounding box center [255, 261] width 22 height 9
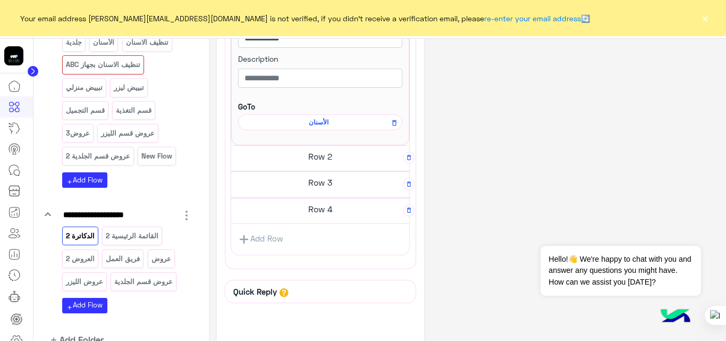
scroll to position [342, 0]
click at [327, 154] on h5 "Row 2" at bounding box center [320, 155] width 178 height 21
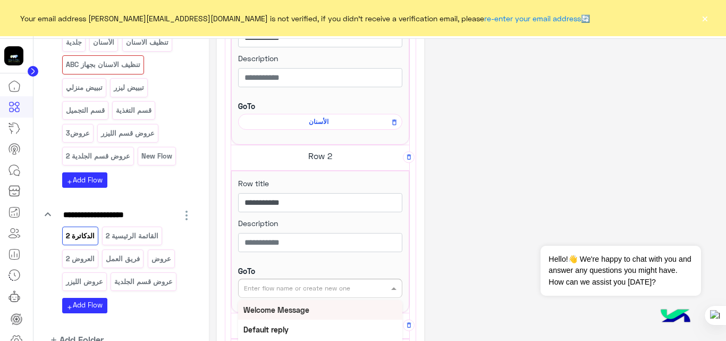
click at [349, 289] on input "text" at bounding box center [303, 287] width 118 height 10
type input "**"
click at [268, 310] on div "جلدية" at bounding box center [320, 310] width 164 height 20
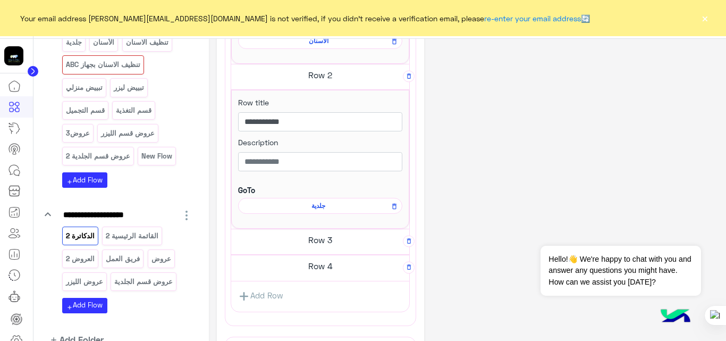
scroll to position [450, 0]
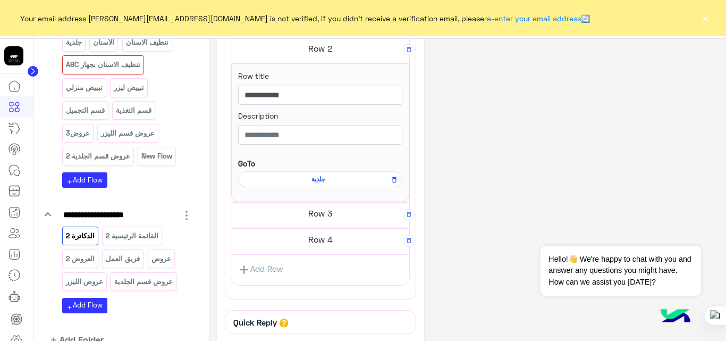
click at [312, 214] on h5 "Row 3" at bounding box center [320, 213] width 178 height 21
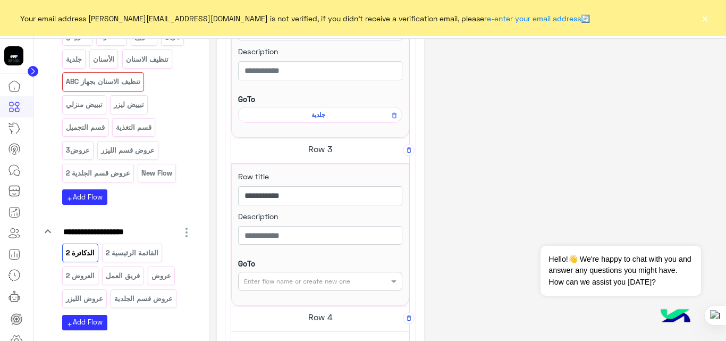
scroll to position [515, 0]
click at [320, 279] on input "text" at bounding box center [303, 279] width 118 height 10
type input "****"
click at [272, 299] on b "قسم التغذية" at bounding box center [262, 301] width 37 height 9
click at [315, 281] on span "قسم التغذية" at bounding box center [318, 279] width 149 height 10
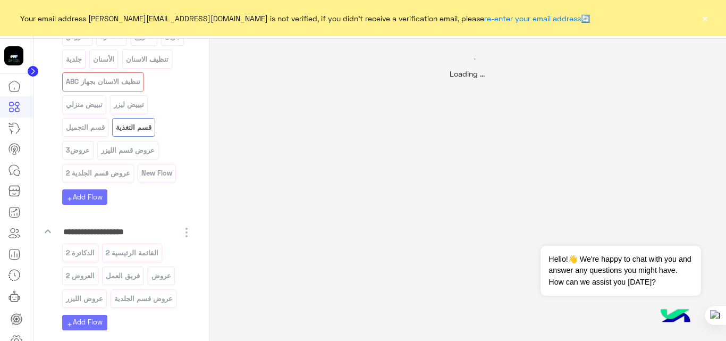
scroll to position [0, 0]
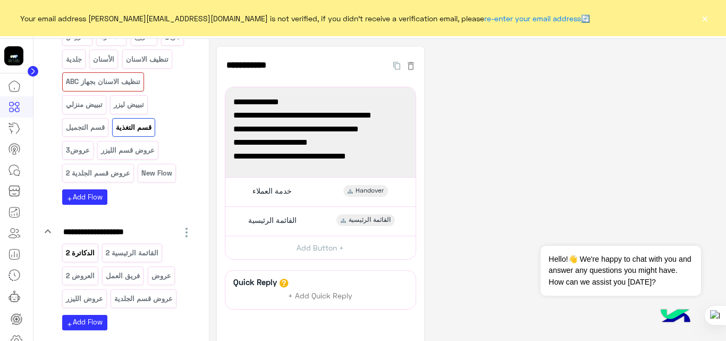
click at [87, 255] on p "الدكاترة 2" at bounding box center [80, 253] width 30 height 12
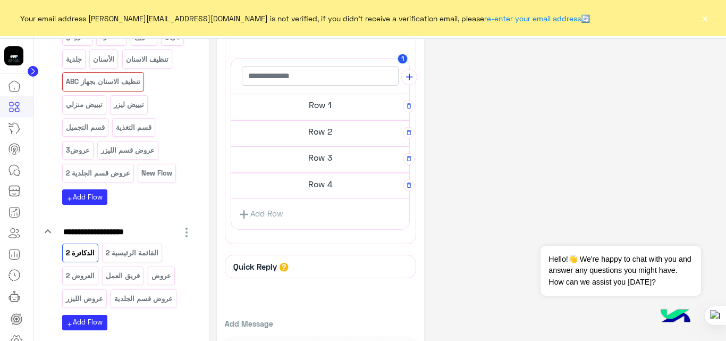
click at [330, 180] on h5 "Row 4" at bounding box center [320, 183] width 178 height 21
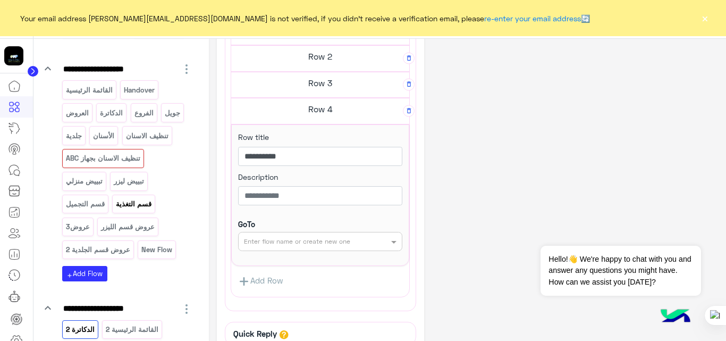
scroll to position [122, 0]
click at [108, 115] on p "الدكاترة" at bounding box center [111, 113] width 24 height 12
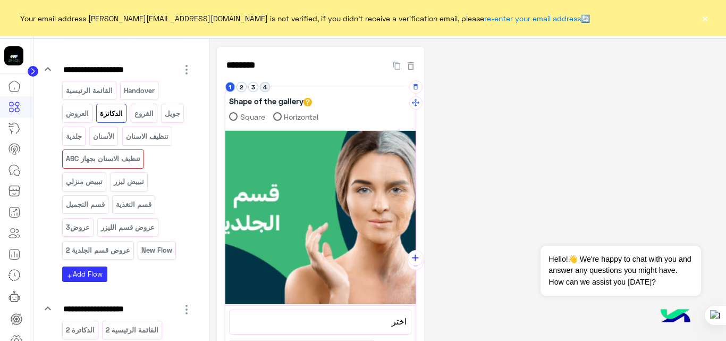
click at [264, 90] on button "4" at bounding box center [265, 87] width 10 height 10
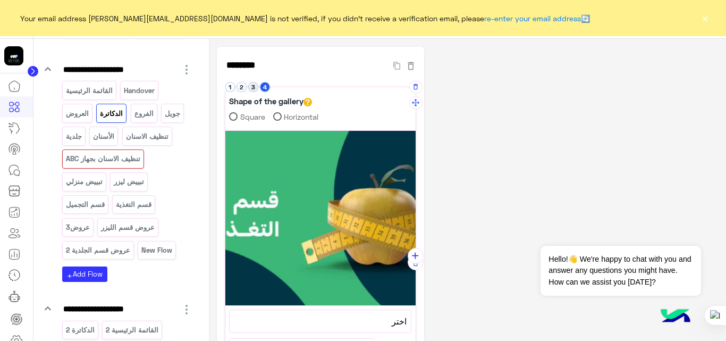
click at [249, 87] on button "3" at bounding box center [253, 87] width 10 height 10
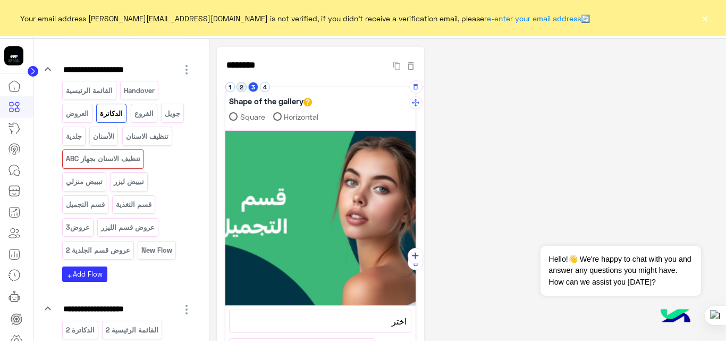
click at [243, 87] on button "2" at bounding box center [242, 87] width 10 height 10
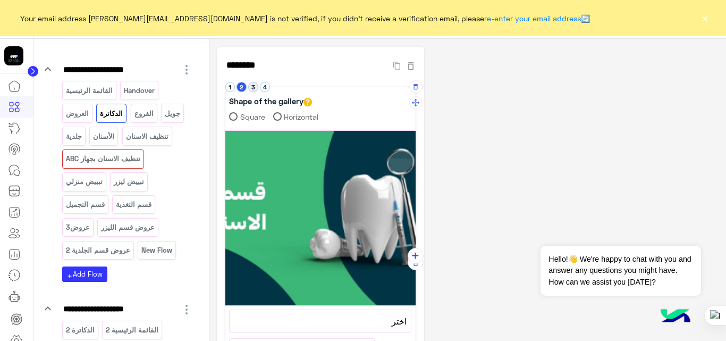
click at [252, 88] on button "3" at bounding box center [253, 87] width 10 height 10
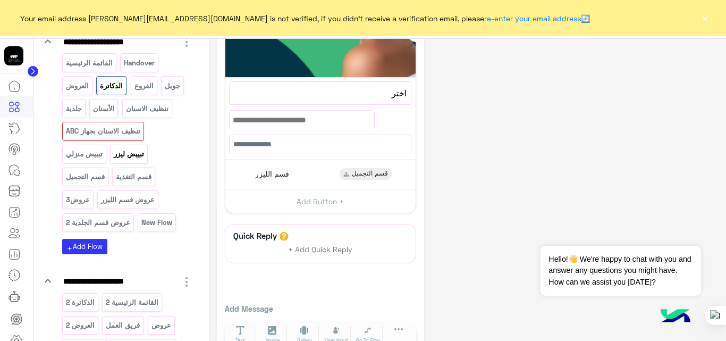
scroll to position [151, 0]
click at [300, 182] on div "قسم الليزر قسم التجميل" at bounding box center [320, 174] width 182 height 21
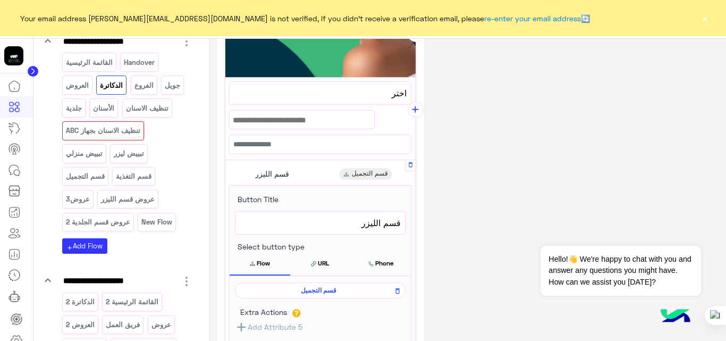
click at [324, 289] on span "قسم التجميل" at bounding box center [318, 291] width 155 height 10
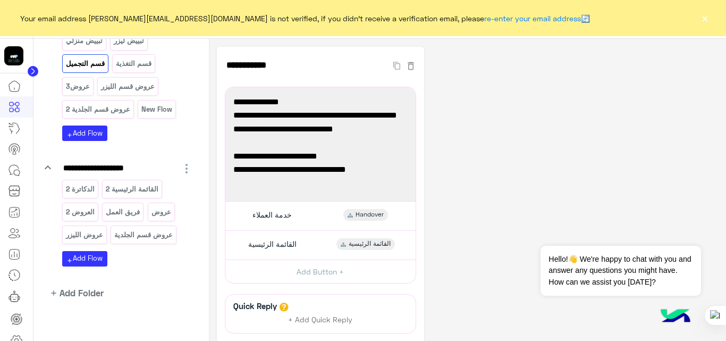
scroll to position [271, 0]
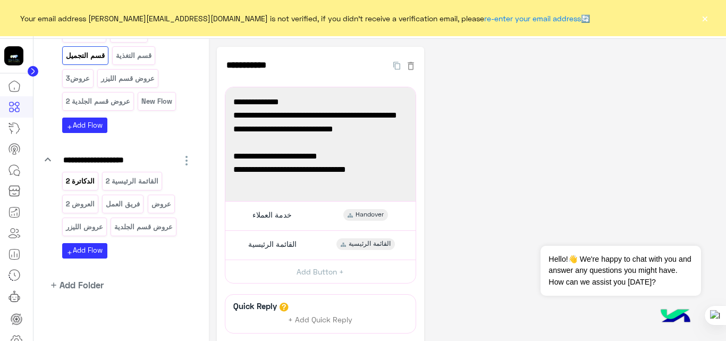
click at [88, 189] on div "الدكاترة 2" at bounding box center [80, 181] width 36 height 19
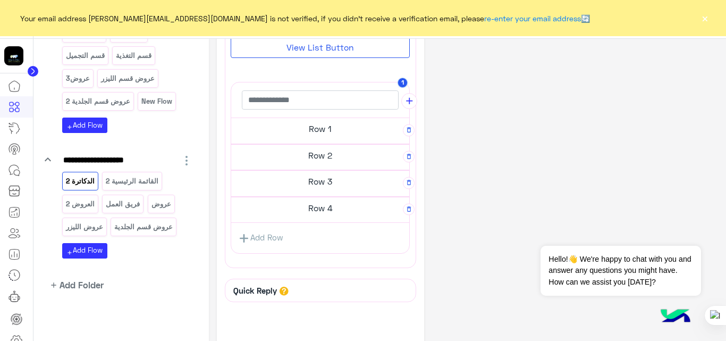
click at [333, 209] on h5 "Row 4" at bounding box center [320, 207] width 178 height 21
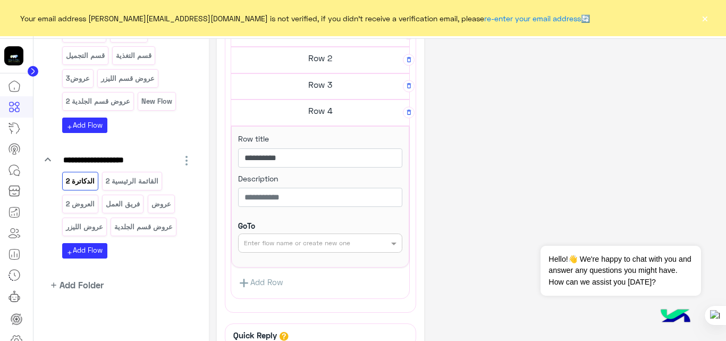
scroll to position [314, 0]
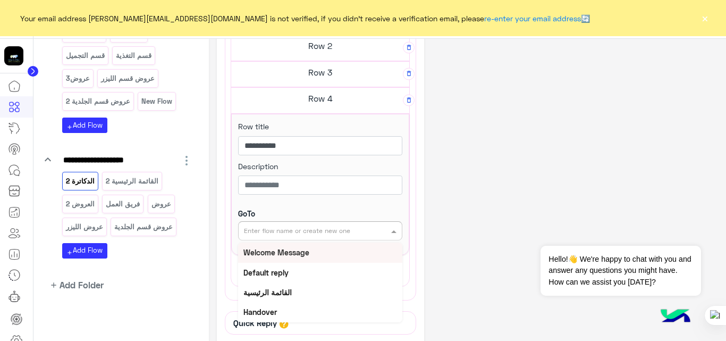
click at [332, 227] on input "text" at bounding box center [303, 230] width 118 height 10
type input "***"
click at [271, 258] on div "قسم التجميل" at bounding box center [320, 253] width 164 height 20
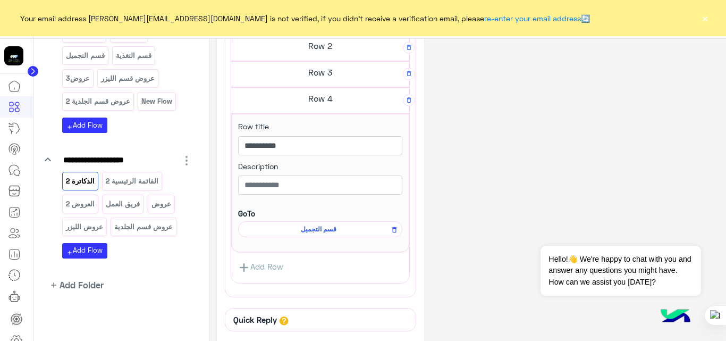
click at [495, 199] on div "**********" at bounding box center [468, 79] width 502 height 693
click at [137, 178] on p "القائمة الرئيسية 2" at bounding box center [132, 181] width 54 height 12
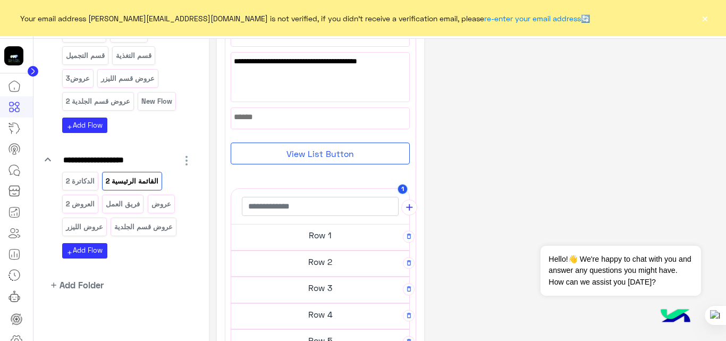
scroll to position [106, 0]
click at [296, 229] on h5 "Row 1" at bounding box center [320, 234] width 178 height 21
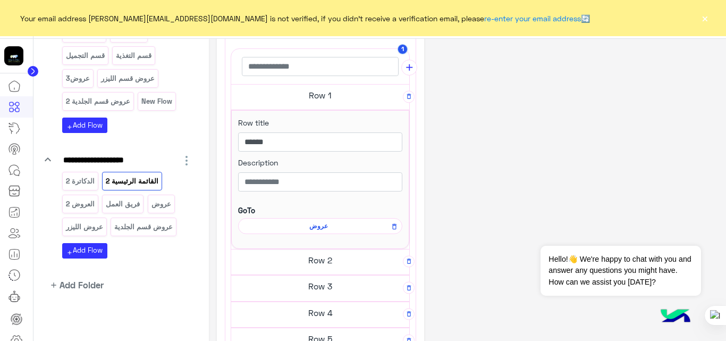
scroll to position [239, 0]
click at [315, 223] on span "عروض" at bounding box center [318, 226] width 149 height 10
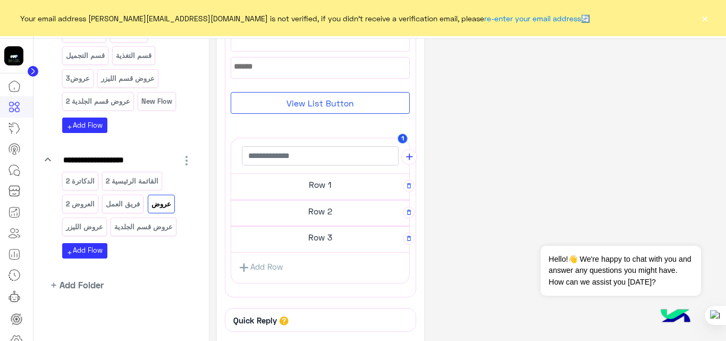
click at [325, 183] on h5 "Row 1" at bounding box center [320, 184] width 178 height 21
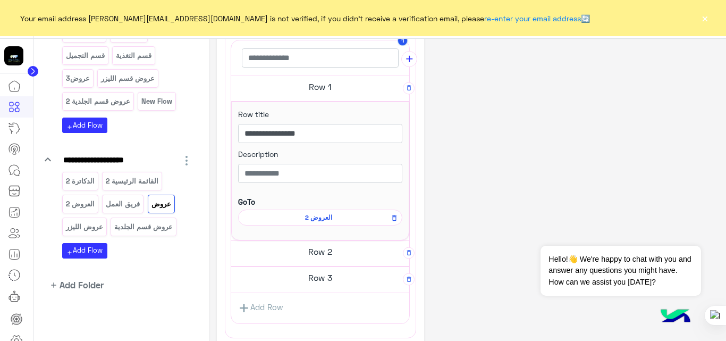
scroll to position [247, 0]
click at [349, 256] on h5 "Row 2" at bounding box center [320, 250] width 178 height 21
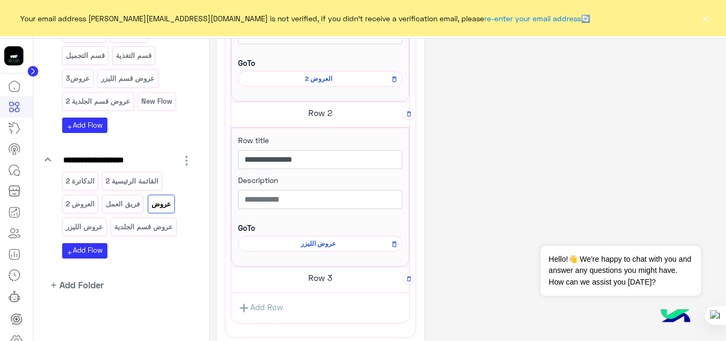
scroll to position [386, 0]
click at [338, 279] on h5 "Row 3" at bounding box center [320, 276] width 178 height 21
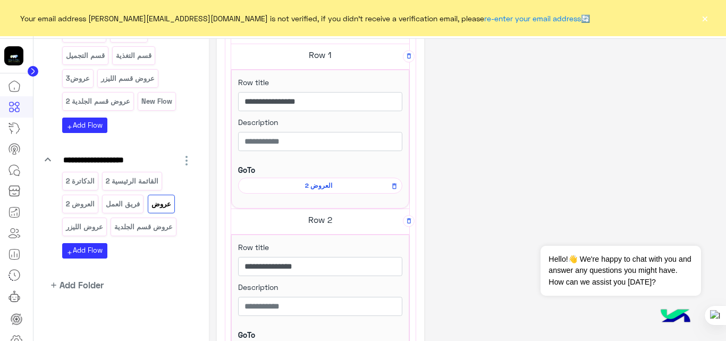
scroll to position [278, 0]
click at [321, 183] on span "العروض 2" at bounding box center [318, 186] width 149 height 10
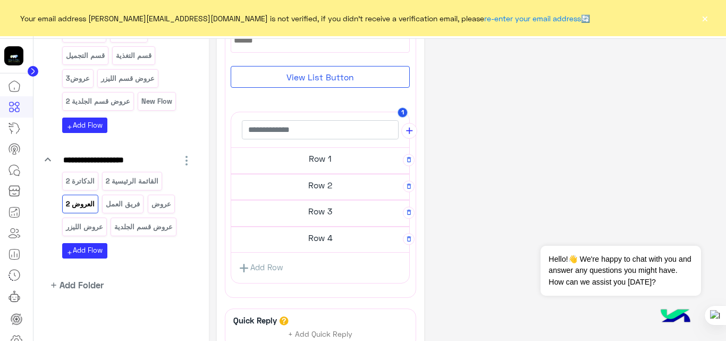
scroll to position [280, 0]
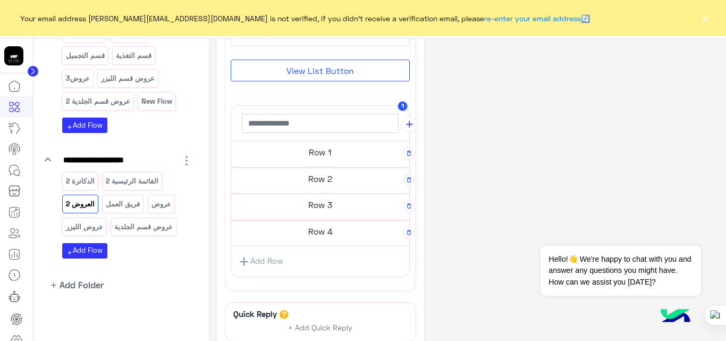
click at [324, 152] on h5 "Row 1" at bounding box center [320, 151] width 178 height 21
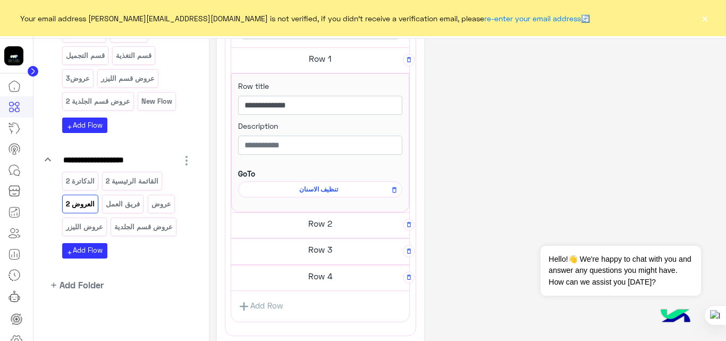
scroll to position [367, 0]
click at [333, 230] on h5 "Row 2" at bounding box center [320, 222] width 178 height 21
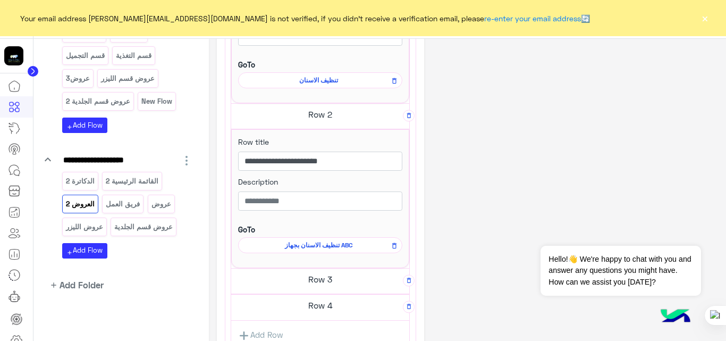
scroll to position [477, 0]
click at [336, 282] on h5 "Row 3" at bounding box center [320, 278] width 178 height 21
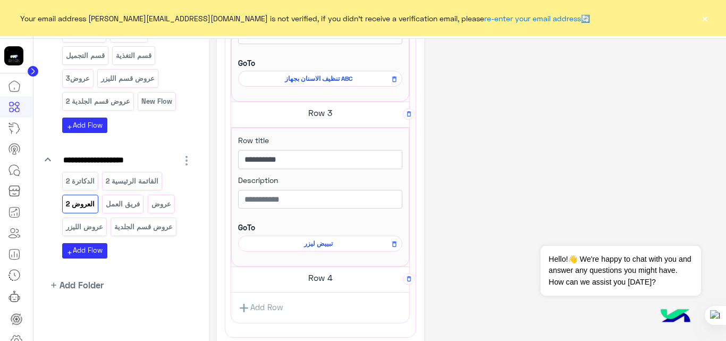
scroll to position [642, 0]
click at [333, 274] on h5 "Row 4" at bounding box center [320, 276] width 178 height 21
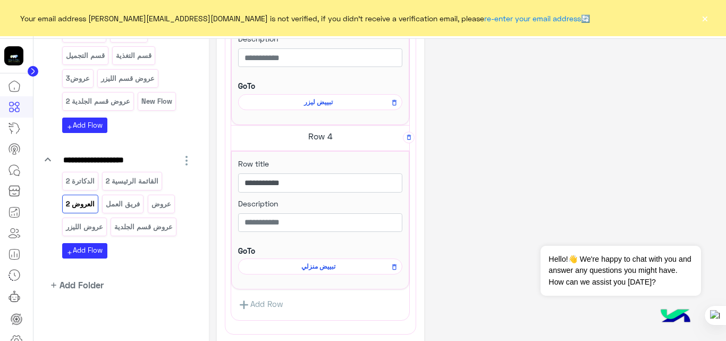
scroll to position [784, 0]
click at [166, 208] on p "عروض" at bounding box center [161, 204] width 21 height 12
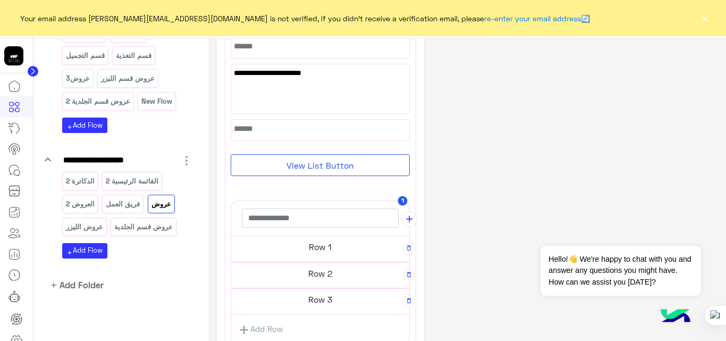
scroll to position [94, 0]
click at [336, 246] on h5 "Row 1" at bounding box center [320, 246] width 178 height 21
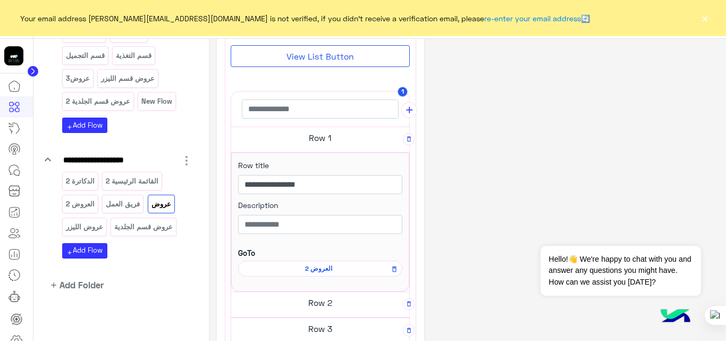
scroll to position [197, 0]
click at [322, 264] on span "العروض 2" at bounding box center [318, 268] width 149 height 10
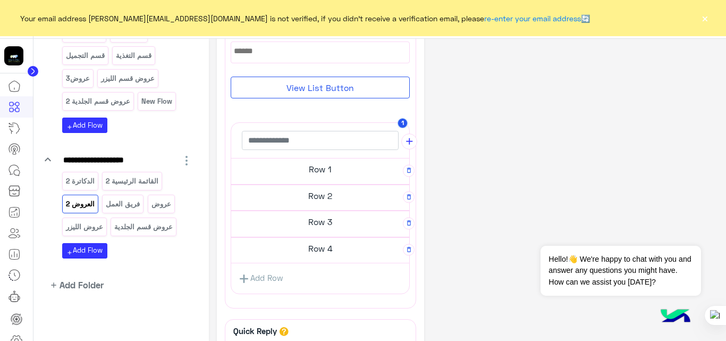
scroll to position [263, 0]
click at [327, 175] on h5 "Row 1" at bounding box center [320, 168] width 178 height 21
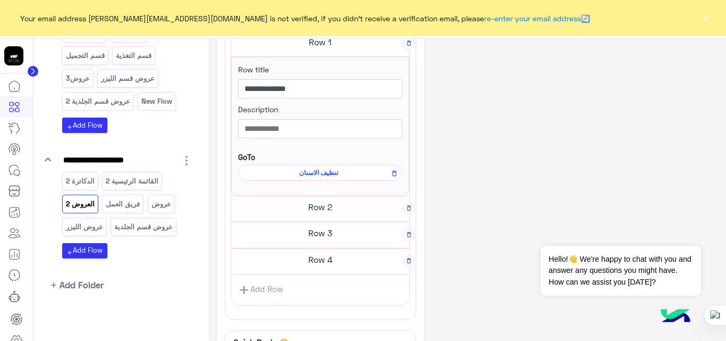
scroll to position [383, 0]
click at [337, 211] on h5 "Row 2" at bounding box center [320, 206] width 178 height 21
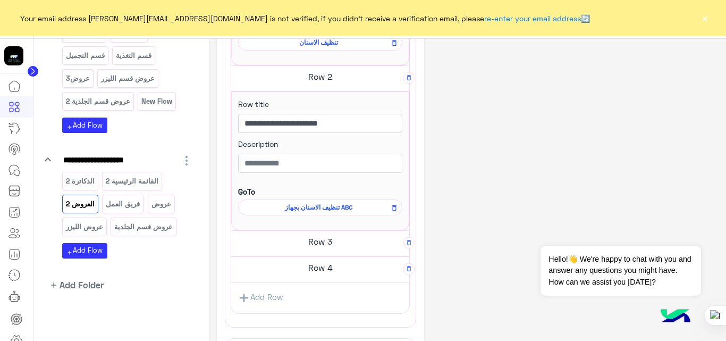
scroll to position [530, 0]
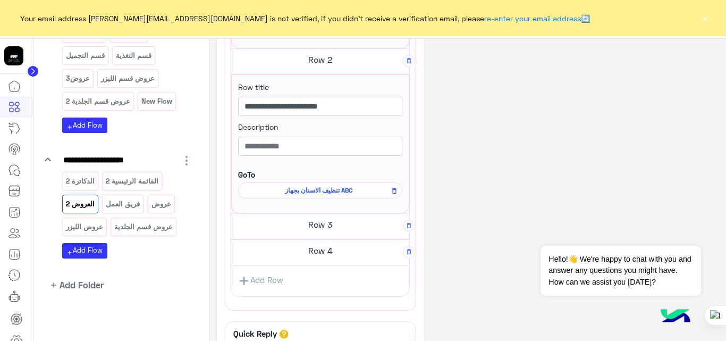
click at [327, 225] on h5 "Row 3" at bounding box center [320, 224] width 178 height 21
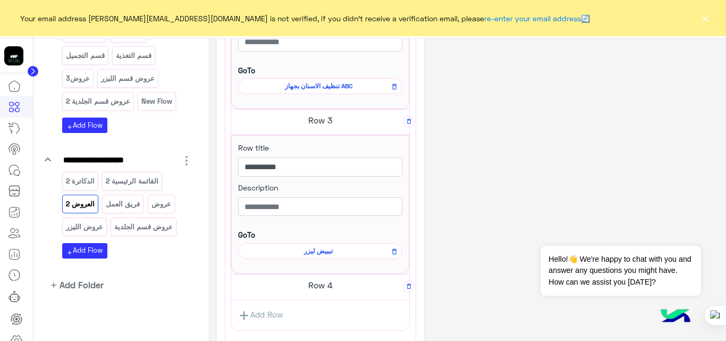
scroll to position [635, 0]
click at [338, 279] on h5 "Row 4" at bounding box center [320, 284] width 178 height 21
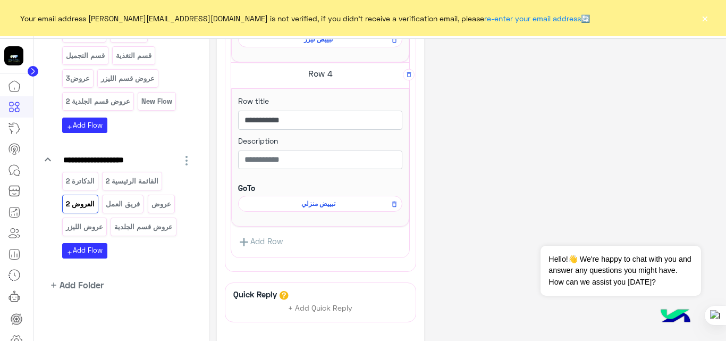
scroll to position [860, 0]
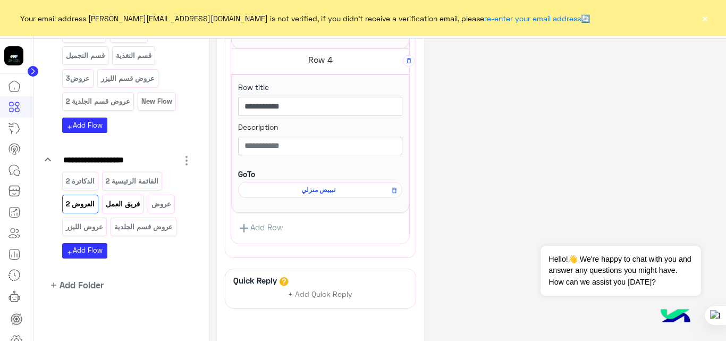
click at [131, 198] on p "فريق العمل" at bounding box center [123, 204] width 36 height 12
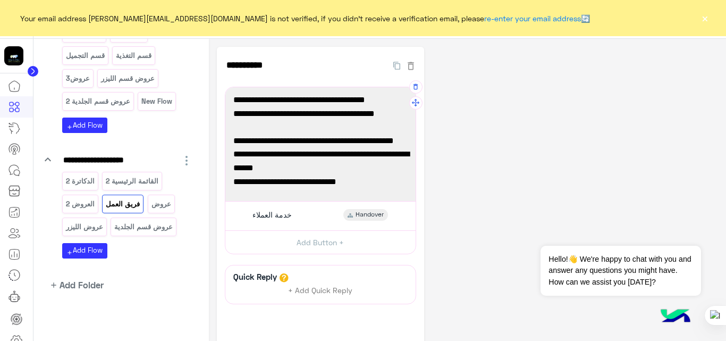
scroll to position [0, 0]
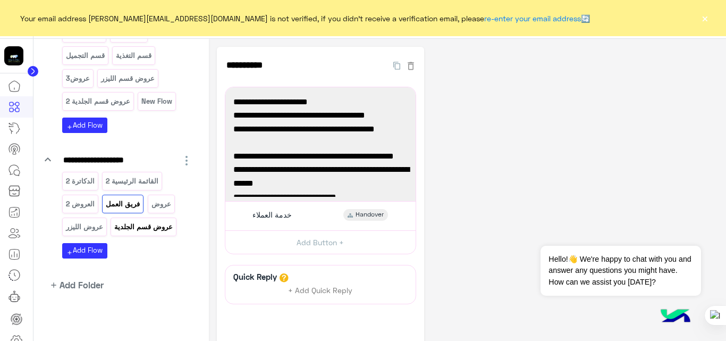
click at [145, 228] on p "عروض قسم الجلدية" at bounding box center [144, 227] width 60 height 12
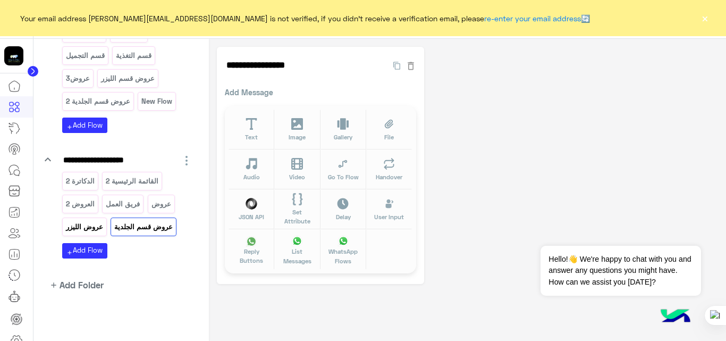
click at [83, 226] on p "عروض الليزر" at bounding box center [84, 227] width 39 height 12
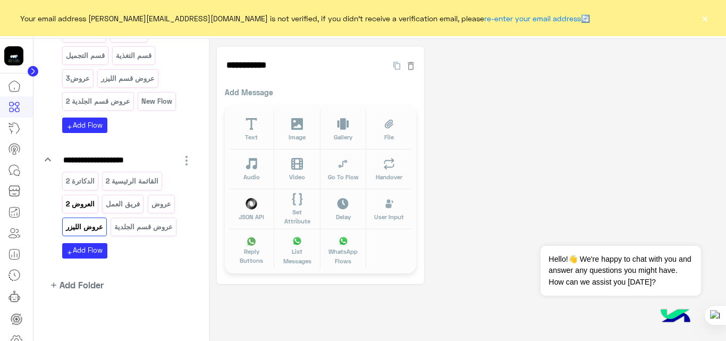
click at [87, 205] on p "العروض 2" at bounding box center [80, 204] width 30 height 12
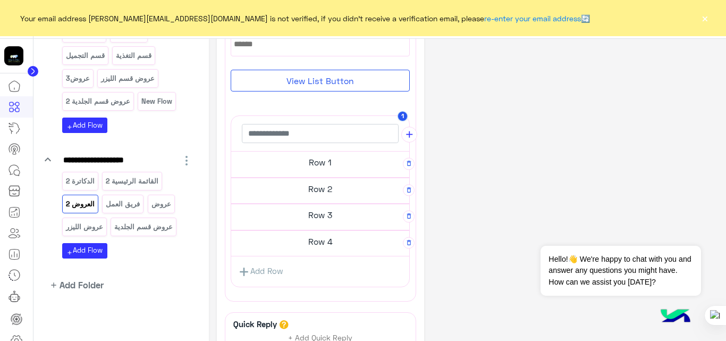
scroll to position [272, 0]
click at [288, 157] on h5 "Row 1" at bounding box center [320, 159] width 178 height 21
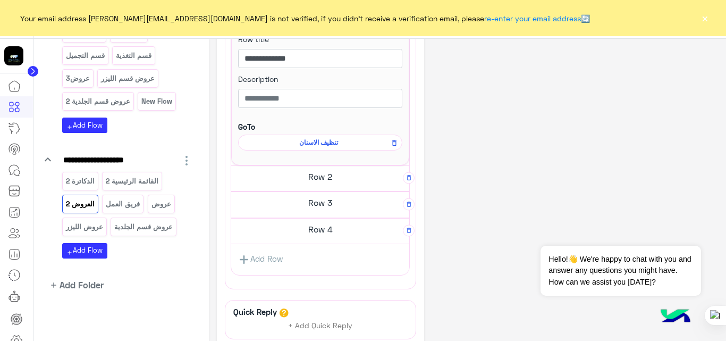
scroll to position [414, 0]
click at [312, 180] on h5 "Row 2" at bounding box center [320, 175] width 178 height 21
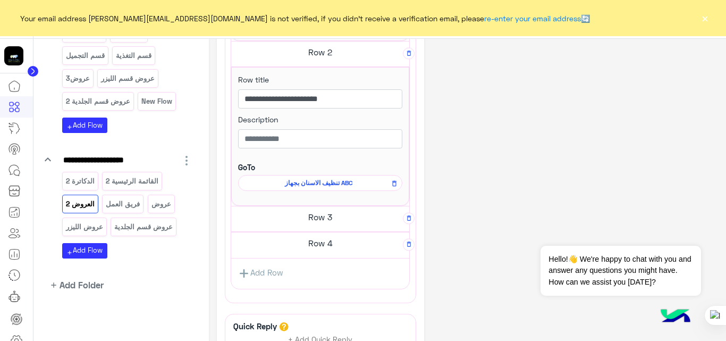
scroll to position [540, 0]
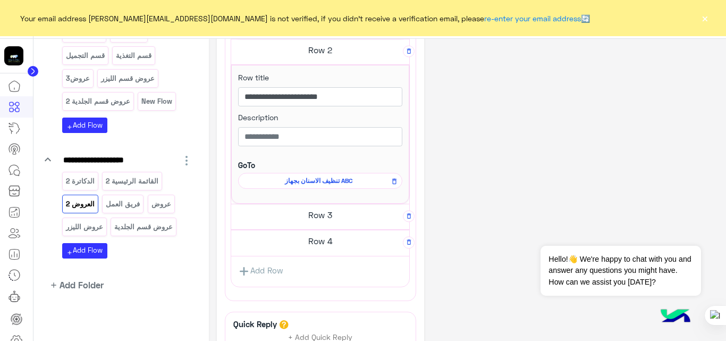
click at [319, 218] on h5 "Row 3" at bounding box center [320, 214] width 178 height 21
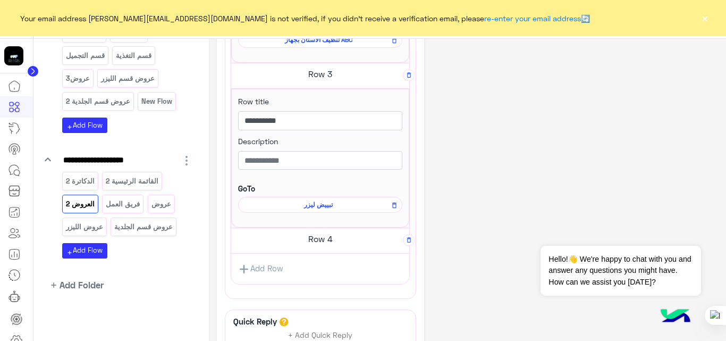
scroll to position [681, 0]
click at [321, 246] on h5 "Row 4" at bounding box center [320, 238] width 178 height 21
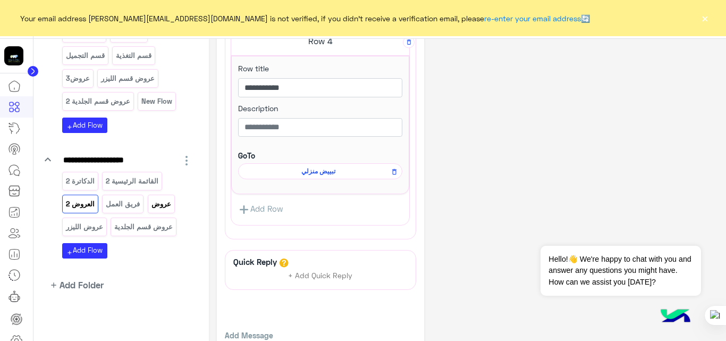
scroll to position [879, 0]
click at [81, 180] on p "الدكاترة 2" at bounding box center [80, 181] width 30 height 12
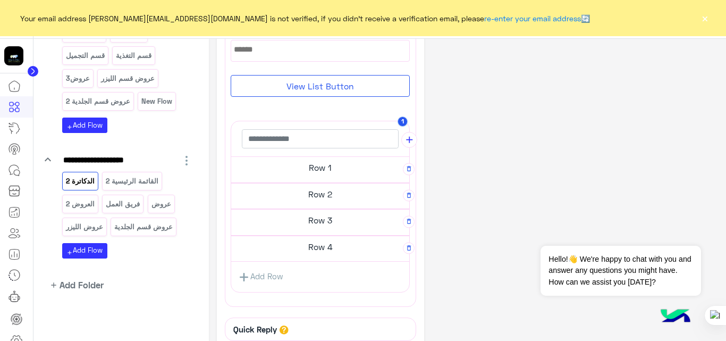
scroll to position [175, 0]
click at [332, 168] on h5 "Row 1" at bounding box center [320, 165] width 178 height 21
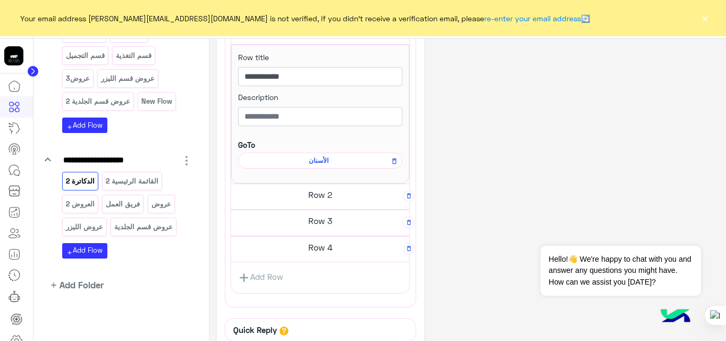
scroll to position [339, 0]
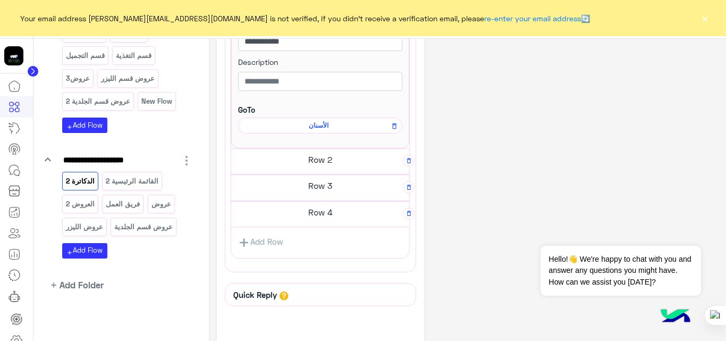
click at [325, 160] on h5 "Row 2" at bounding box center [320, 159] width 178 height 21
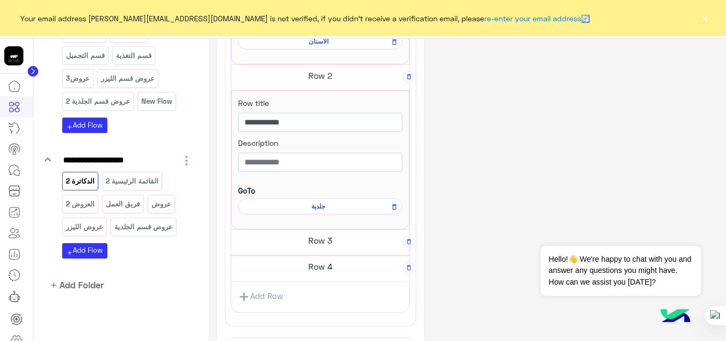
scroll to position [423, 0]
click at [331, 241] on h5 "Row 3" at bounding box center [320, 239] width 178 height 21
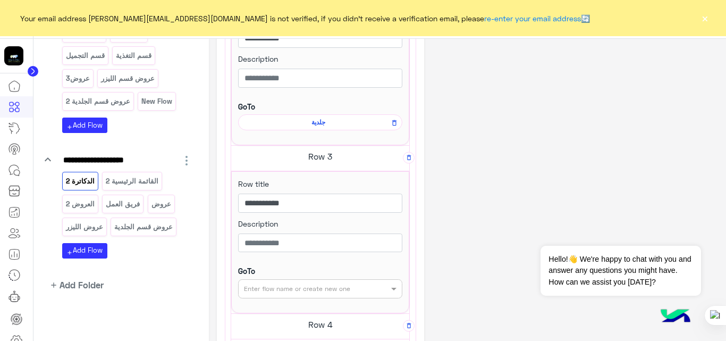
scroll to position [506, 0]
click at [347, 291] on input "text" at bounding box center [303, 288] width 118 height 10
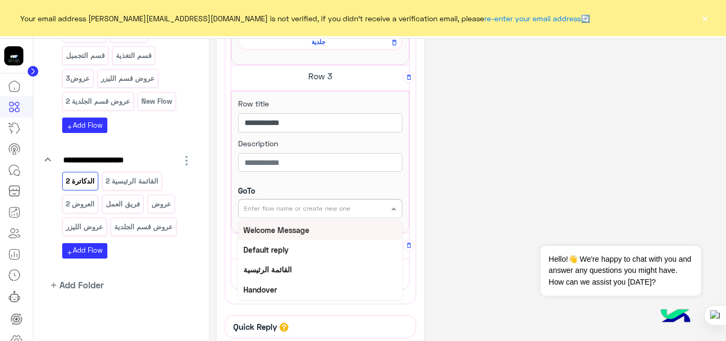
scroll to position [588, 0]
type input "*"
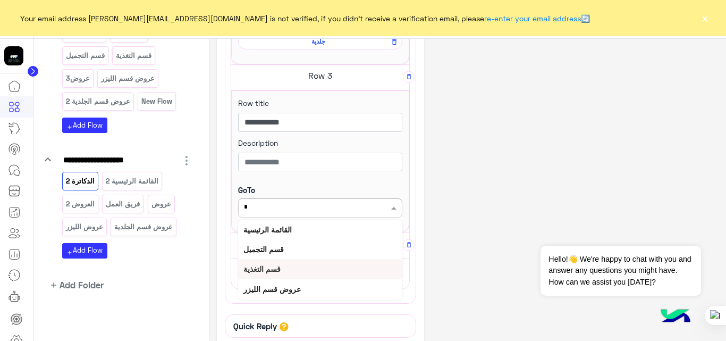
click at [277, 268] on b "قسم التغذية" at bounding box center [262, 268] width 37 height 9
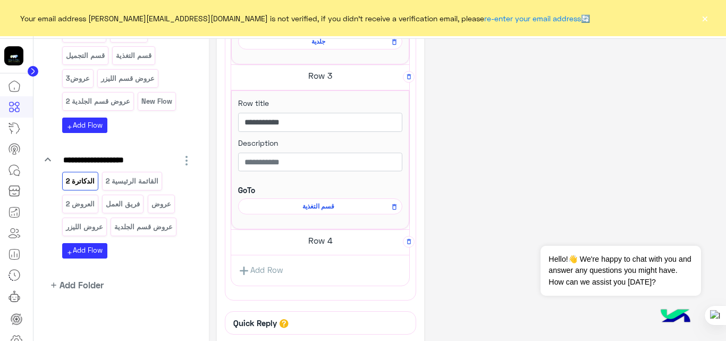
click at [340, 241] on h5 "Row 4" at bounding box center [320, 240] width 178 height 21
click at [500, 165] on div "**********" at bounding box center [468, 14] width 502 height 1108
click at [328, 207] on span "قسم التغذية" at bounding box center [318, 208] width 149 height 10
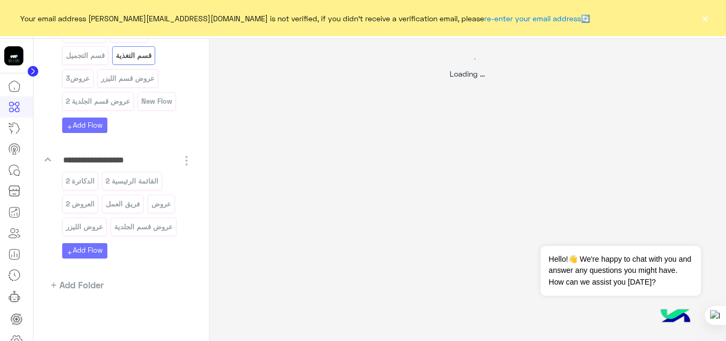
scroll to position [0, 0]
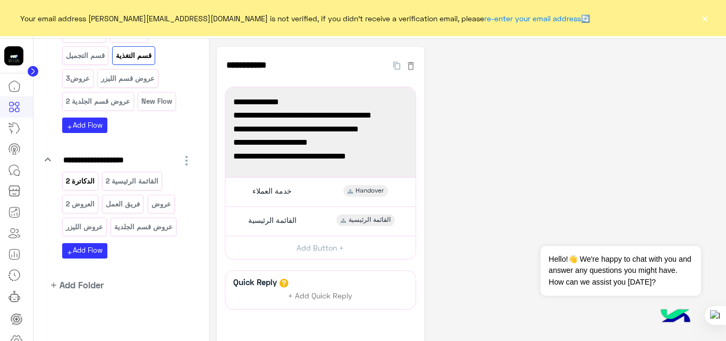
click at [85, 182] on p "الدكاترة 2" at bounding box center [80, 181] width 30 height 12
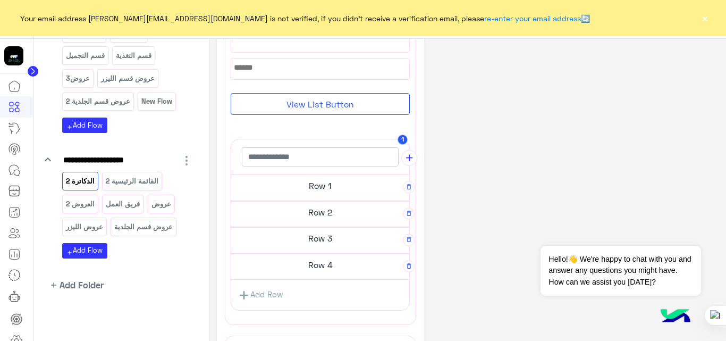
scroll to position [172, 0]
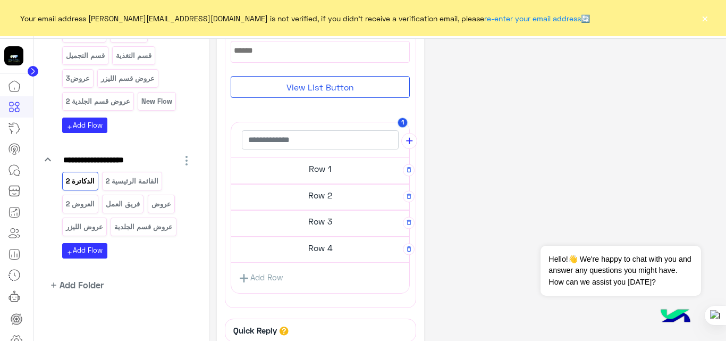
click at [325, 165] on h5 "Row 1" at bounding box center [320, 168] width 178 height 21
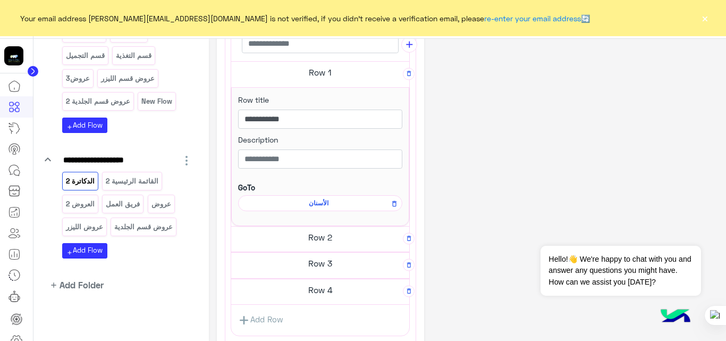
scroll to position [263, 0]
click at [324, 241] on h5 "Row 2" at bounding box center [320, 234] width 178 height 21
click at [321, 207] on span "جلدية" at bounding box center [318, 204] width 149 height 10
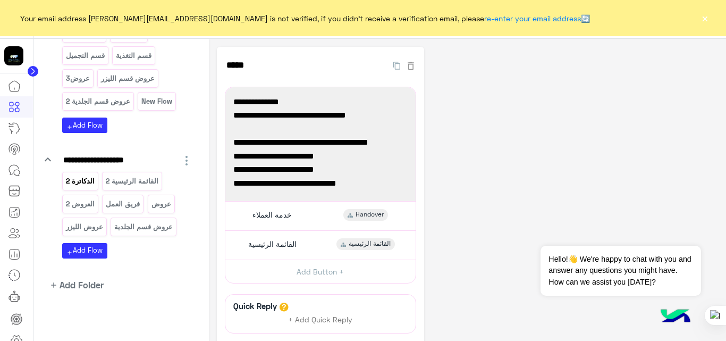
click at [82, 180] on p "الدكاترة 2" at bounding box center [80, 181] width 30 height 12
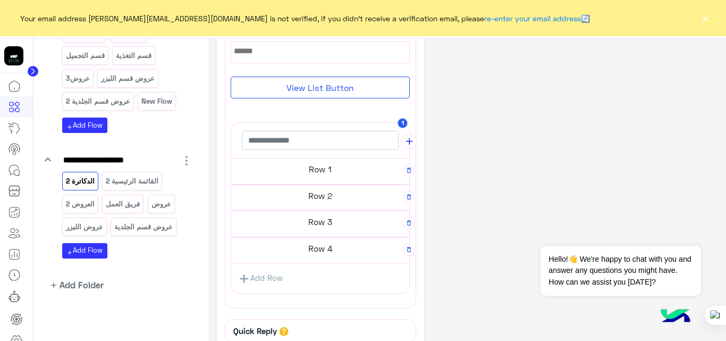
click at [321, 220] on h5 "Row 3" at bounding box center [320, 221] width 178 height 21
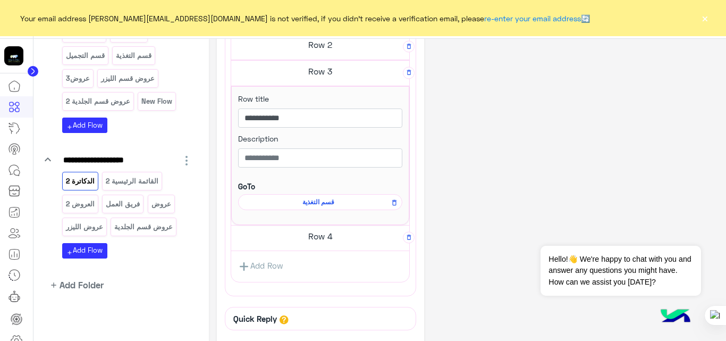
scroll to position [316, 0]
click at [323, 228] on h5 "Row 4" at bounding box center [320, 234] width 178 height 21
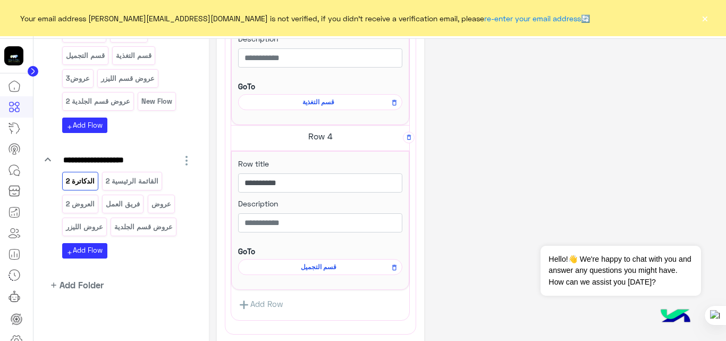
scroll to position [425, 0]
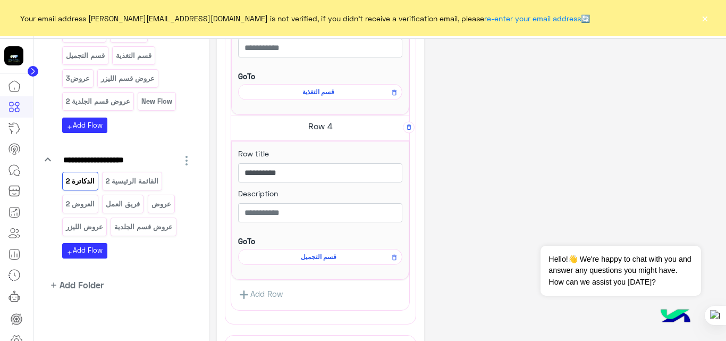
click at [323, 254] on span "قسم التجميل" at bounding box center [318, 257] width 149 height 10
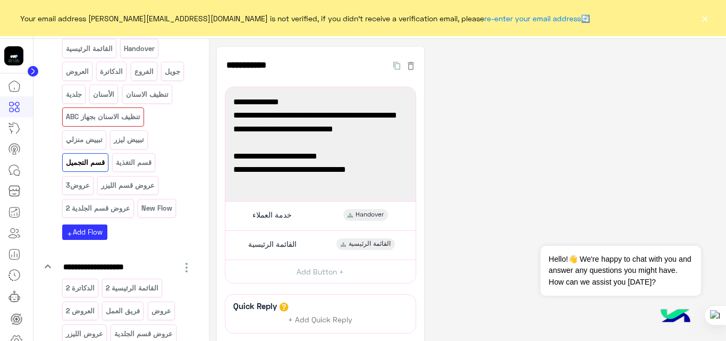
scroll to position [164, 0]
click at [130, 118] on p "تنظيف الاسنان بجهاز ABC" at bounding box center [103, 117] width 76 height 12
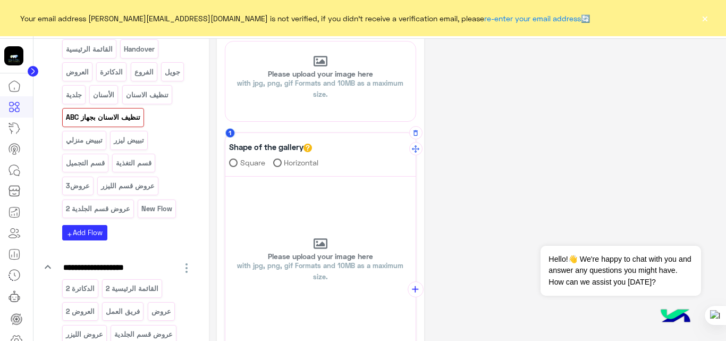
scroll to position [212, 0]
click at [415, 138] on icon "button" at bounding box center [415, 134] width 7 height 7
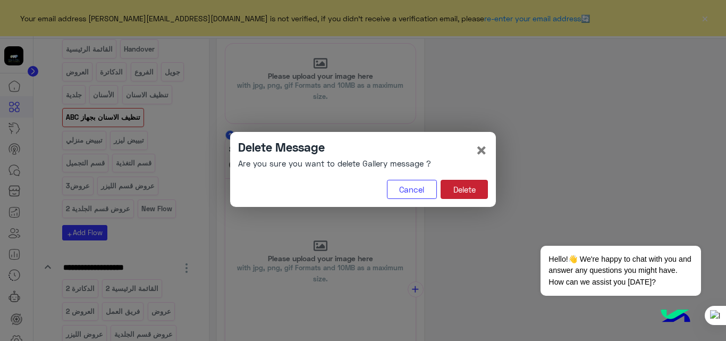
click at [462, 189] on button "Delete" at bounding box center [464, 189] width 47 height 19
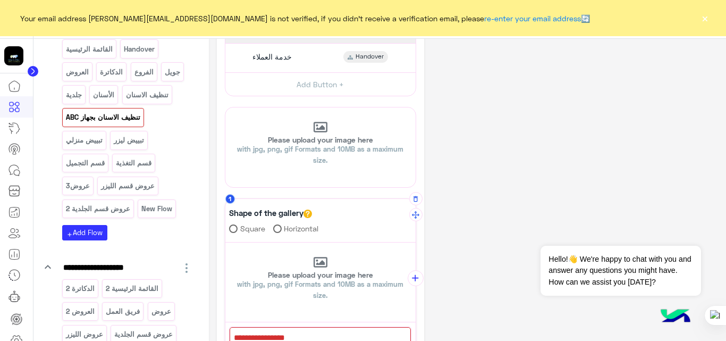
scroll to position [151, 0]
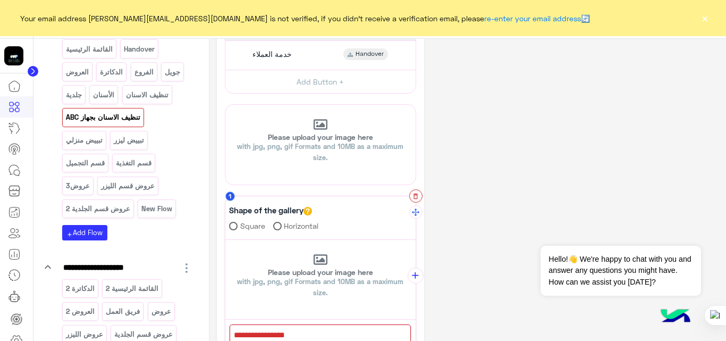
click at [414, 197] on icon "button" at bounding box center [415, 196] width 7 height 7
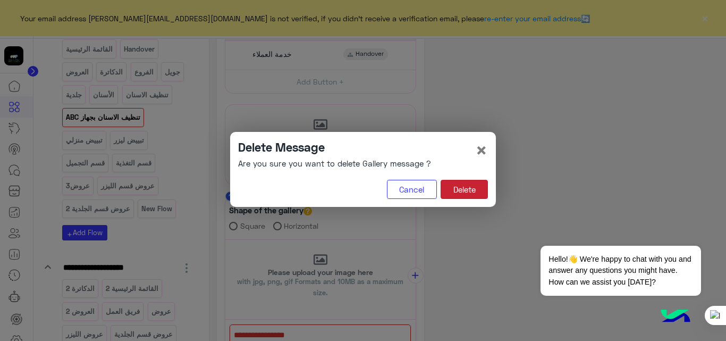
click at [465, 194] on button "Delete" at bounding box center [464, 189] width 47 height 19
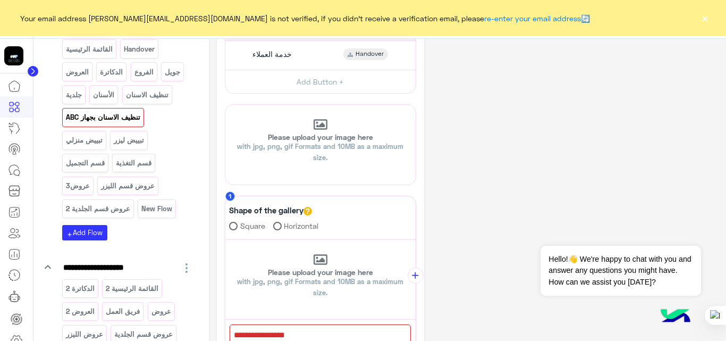
scroll to position [148, 0]
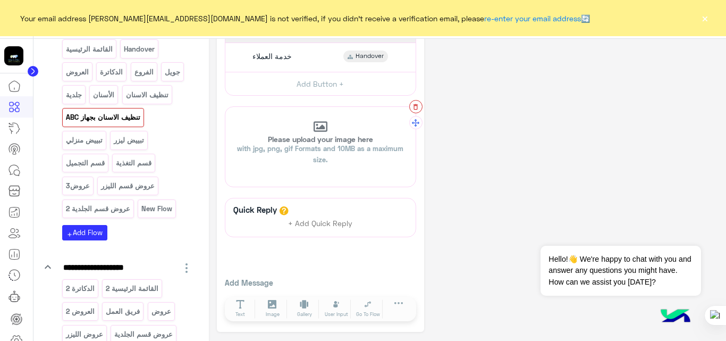
click at [415, 108] on icon "button" at bounding box center [415, 106] width 7 height 7
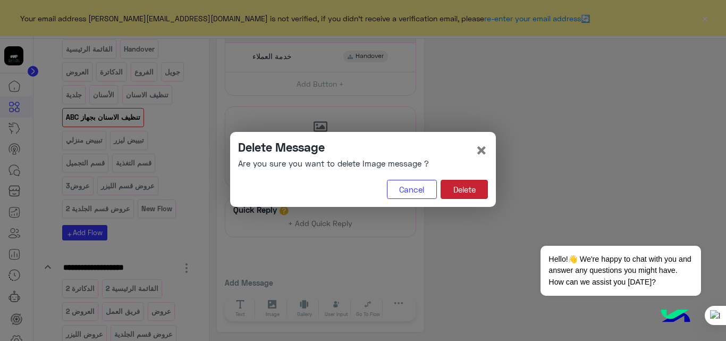
click at [471, 189] on button "Delete" at bounding box center [464, 189] width 47 height 19
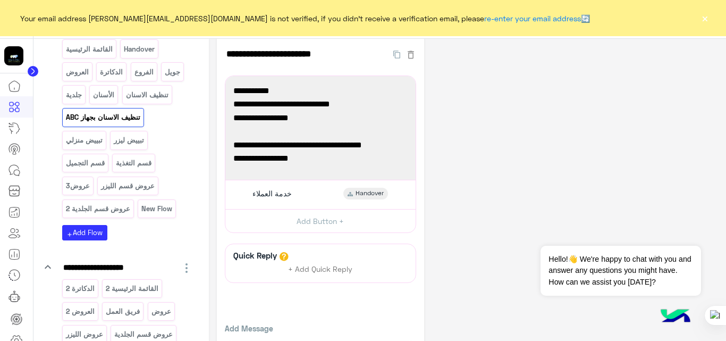
scroll to position [0, 0]
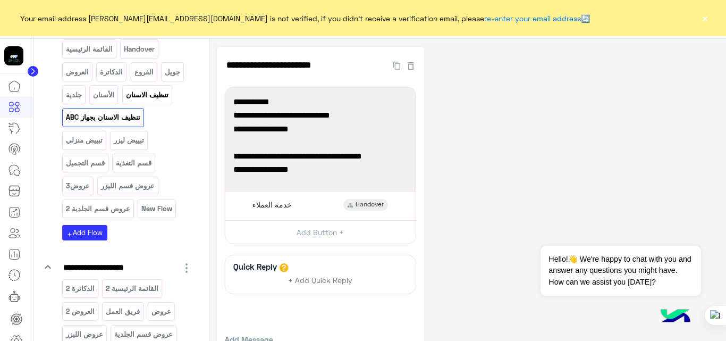
click at [144, 95] on p "تنظيف الاسنان" at bounding box center [147, 95] width 44 height 12
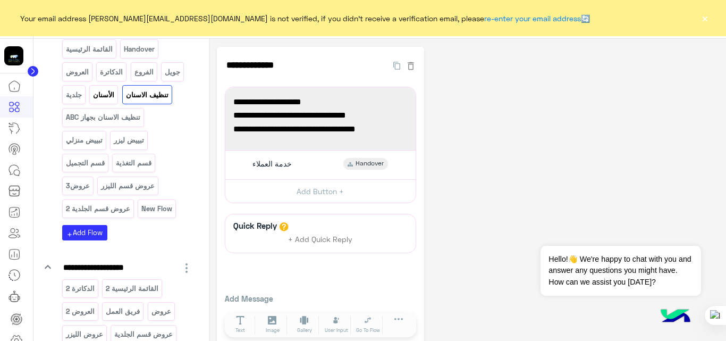
click at [103, 92] on p "الأسنان" at bounding box center [104, 95] width 23 height 12
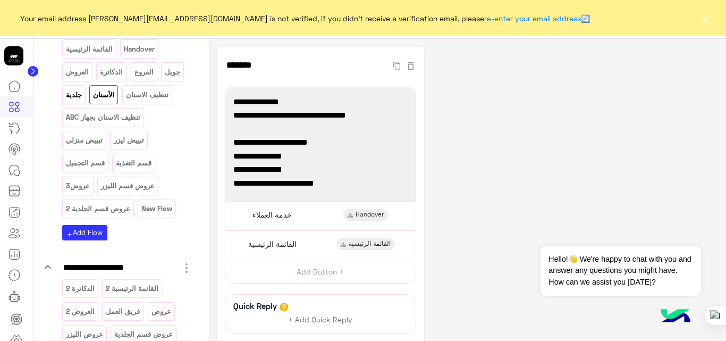
click at [72, 97] on p "جلدية" at bounding box center [74, 95] width 18 height 12
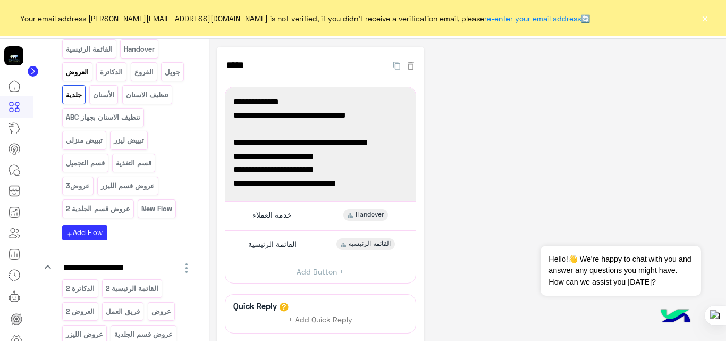
click at [82, 77] on p "العروض" at bounding box center [77, 72] width 24 height 12
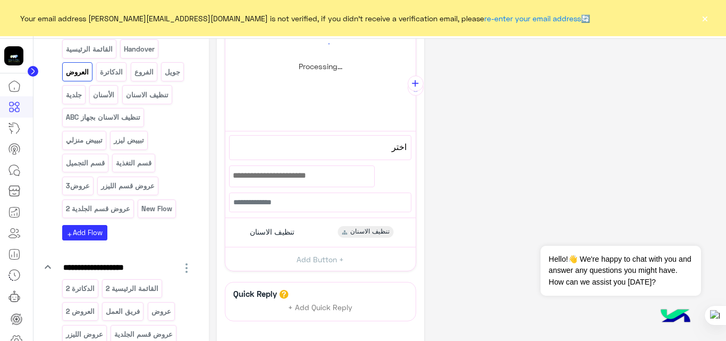
scroll to position [175, 0]
click at [317, 227] on div "تنظيف الاسنان تنظيف الاسنان" at bounding box center [320, 232] width 182 height 21
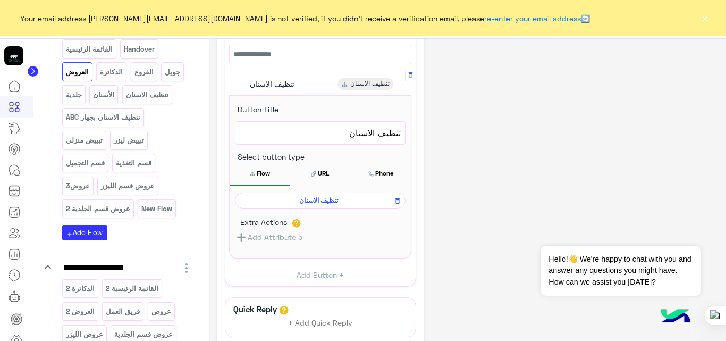
scroll to position [319, 0]
click at [316, 198] on span "تنظيف الاسنان" at bounding box center [318, 200] width 155 height 10
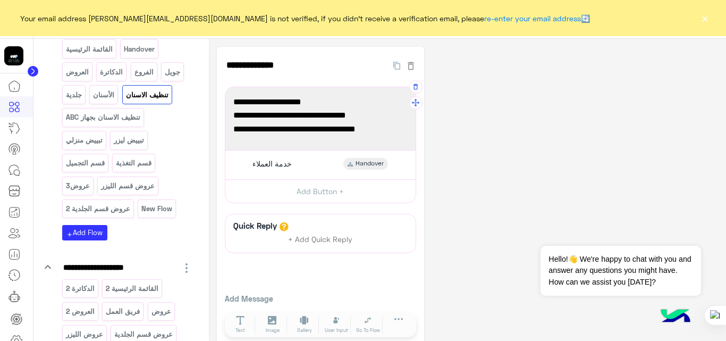
scroll to position [16, 0]
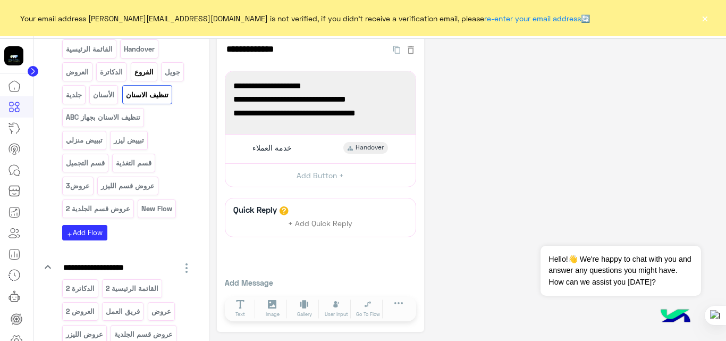
click at [137, 75] on p "الفروع" at bounding box center [143, 72] width 21 height 12
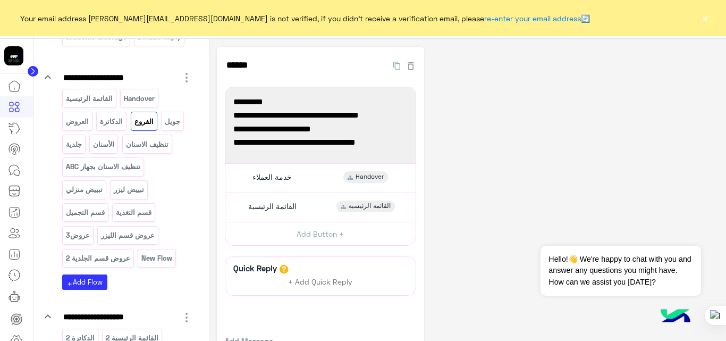
scroll to position [114, 0]
click at [95, 99] on p "القائمة الرئيسية" at bounding box center [89, 99] width 48 height 12
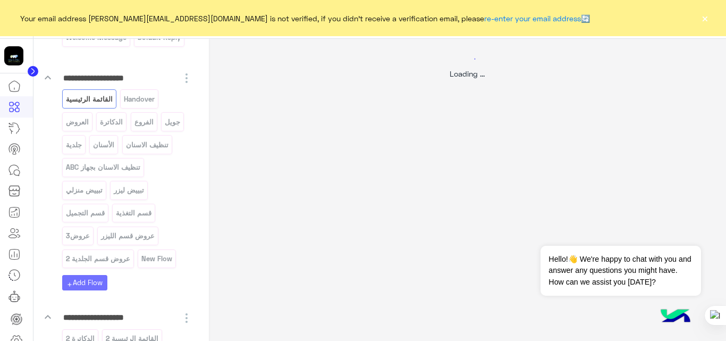
select select "*"
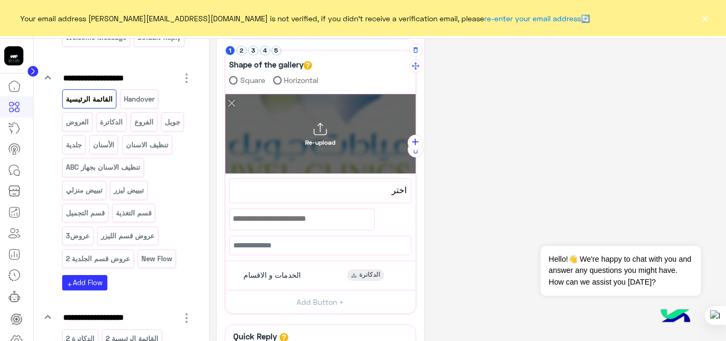
scroll to position [157, 0]
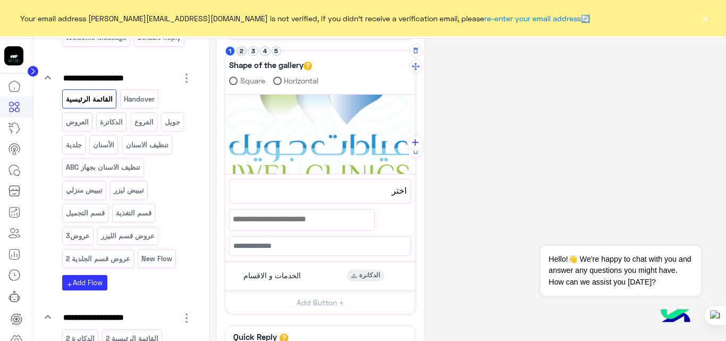
click at [242, 54] on button "2" at bounding box center [242, 51] width 10 height 10
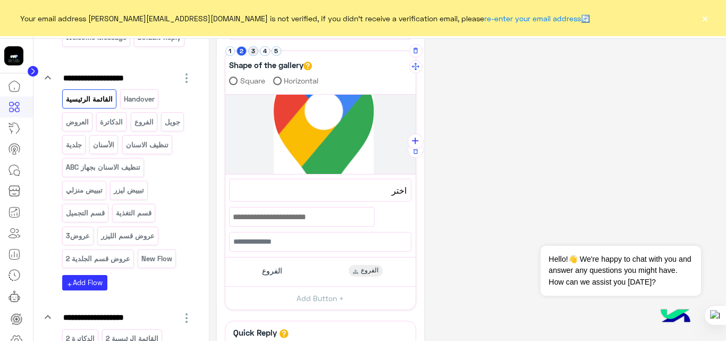
click at [253, 54] on button "3" at bounding box center [253, 51] width 10 height 10
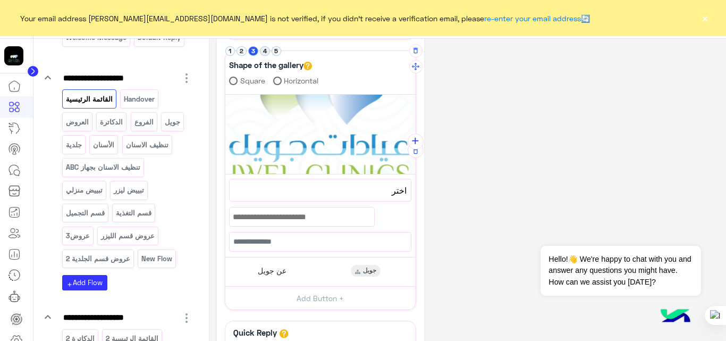
click at [262, 55] on button "4" at bounding box center [265, 51] width 10 height 10
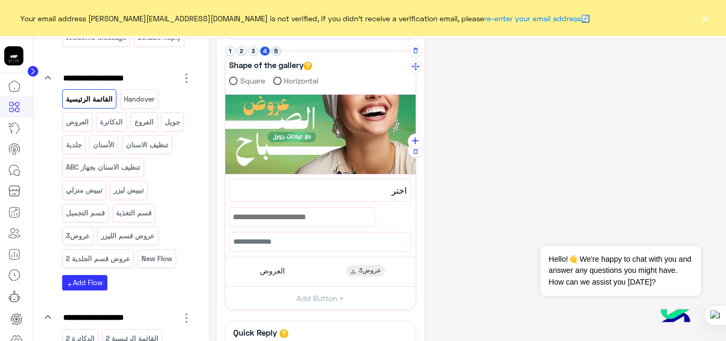
click at [278, 52] on button "5" at bounding box center [277, 51] width 10 height 10
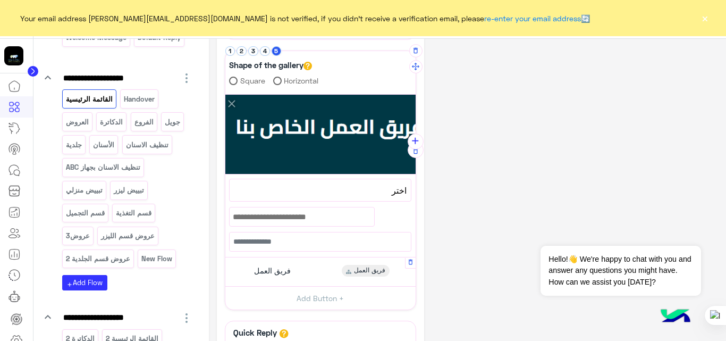
click at [322, 271] on div "فريق العمل فريق العمل" at bounding box center [320, 271] width 182 height 21
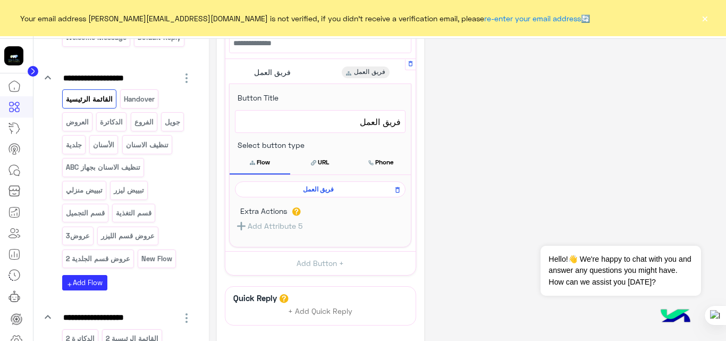
scroll to position [357, 0]
click at [324, 191] on span "فريق العمل" at bounding box center [318, 188] width 155 height 10
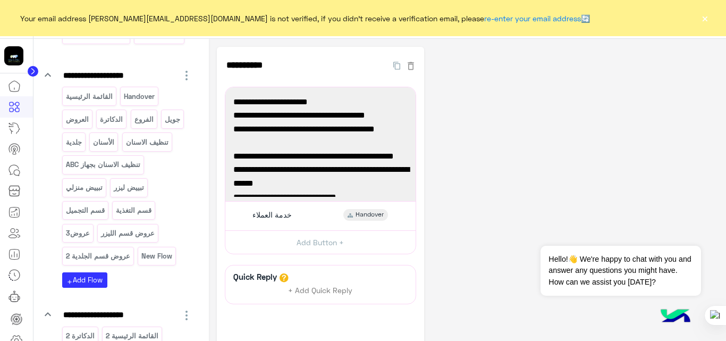
scroll to position [116, 0]
click at [706, 20] on button "×" at bounding box center [705, 18] width 11 height 11
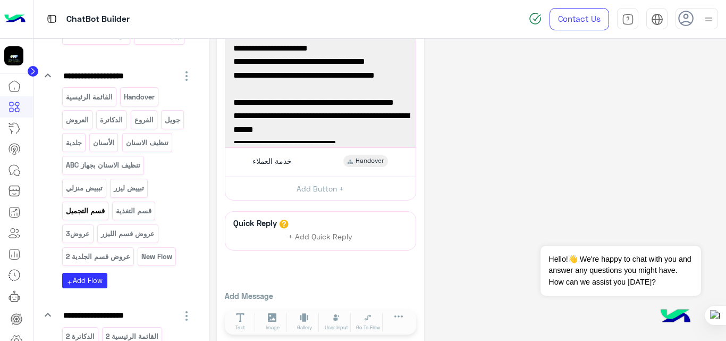
scroll to position [271, 0]
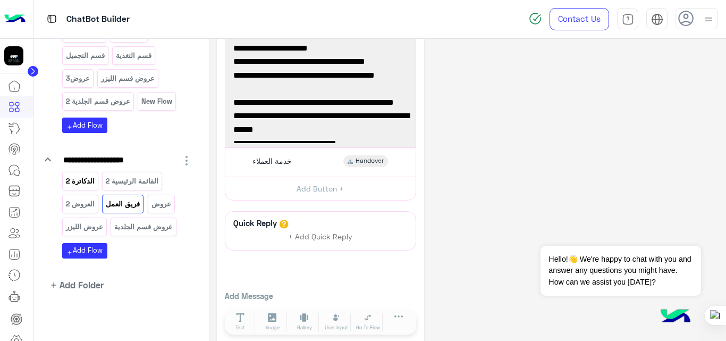
click at [78, 179] on p "الدكاترة 2" at bounding box center [80, 181] width 30 height 12
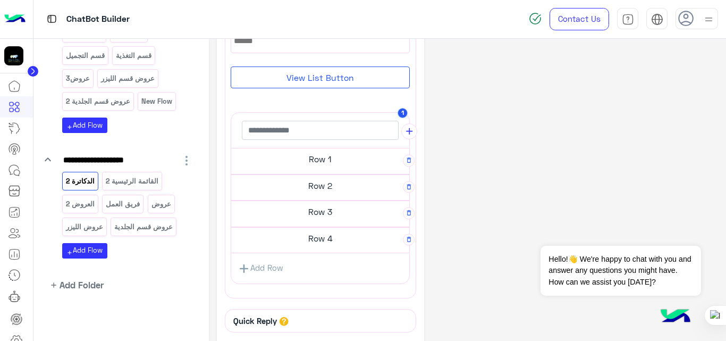
scroll to position [185, 0]
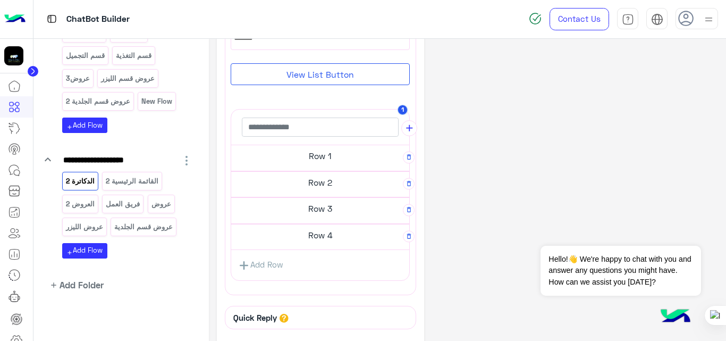
click at [319, 152] on h5 "Row 1" at bounding box center [320, 155] width 178 height 21
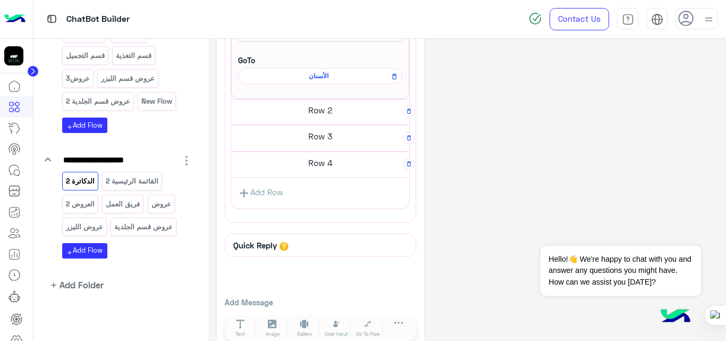
scroll to position [391, 0]
click at [338, 133] on h5 "Row 3" at bounding box center [320, 132] width 178 height 21
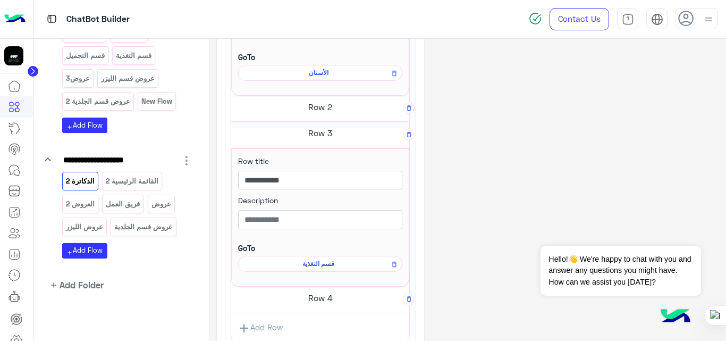
click at [637, 153] on div "**********" at bounding box center [468, 71] width 502 height 832
click at [16, 15] on img at bounding box center [14, 19] width 21 height 22
